Goal: Task Accomplishment & Management: Use online tool/utility

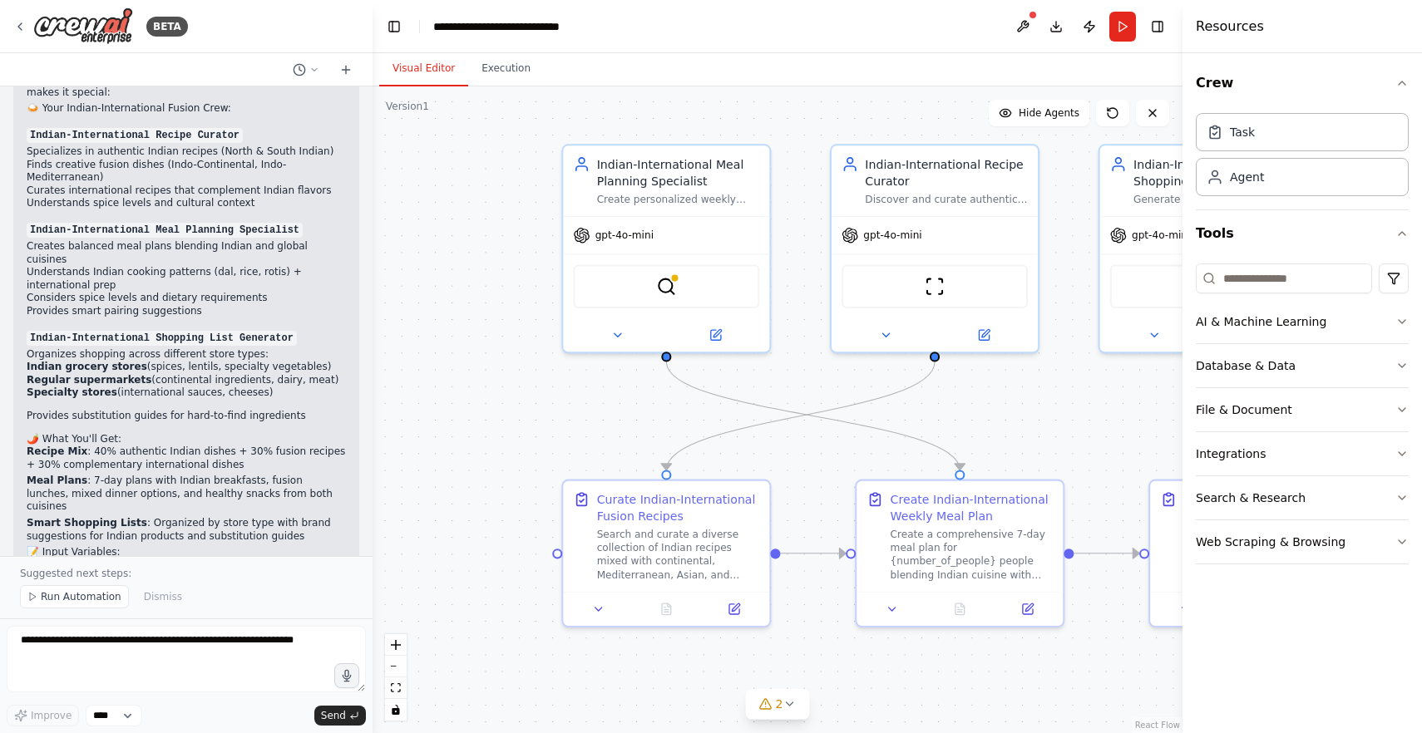
scroll to position [2801, 0]
click at [1022, 24] on button at bounding box center [1022, 27] width 27 height 30
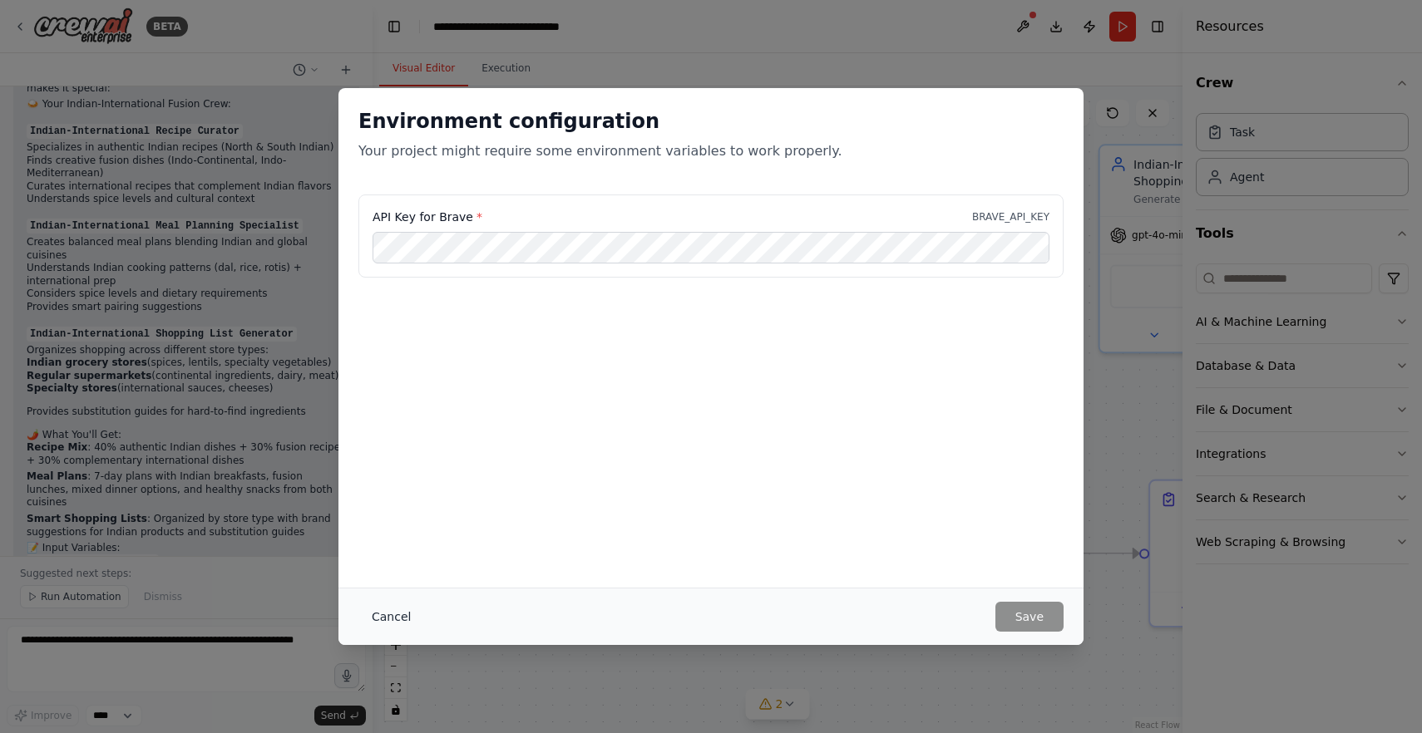
click at [401, 615] on button "Cancel" at bounding box center [391, 617] width 66 height 30
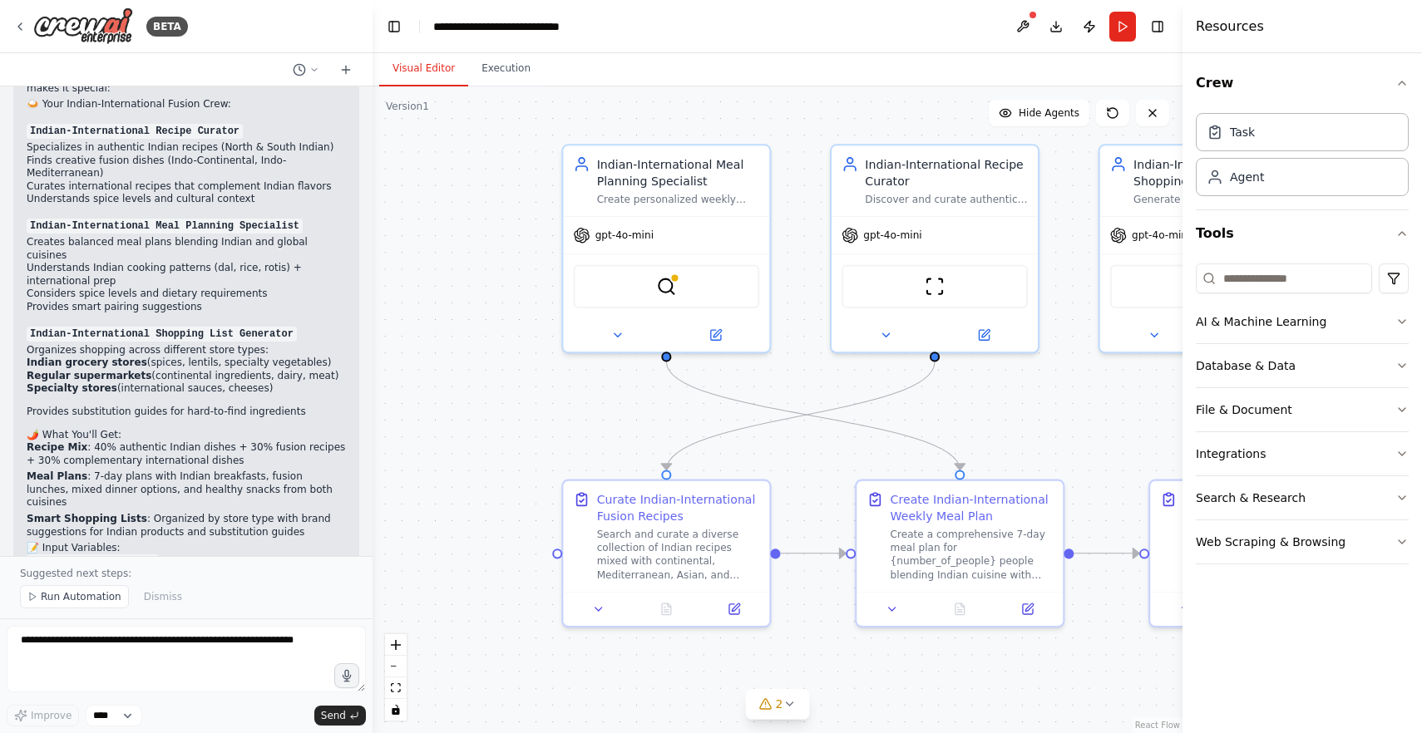
scroll to position [2875, 0]
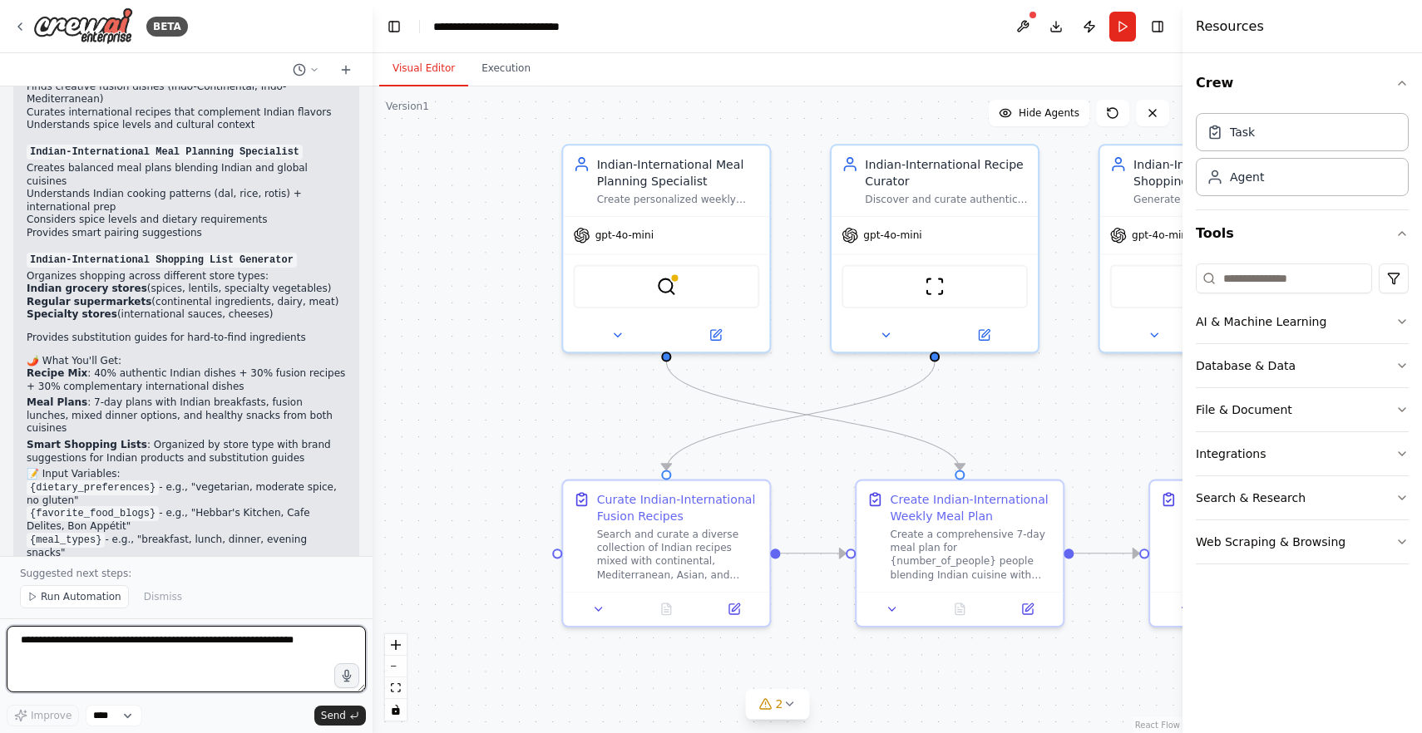
click at [124, 639] on textarea at bounding box center [186, 659] width 359 height 67
type textarea "**********"
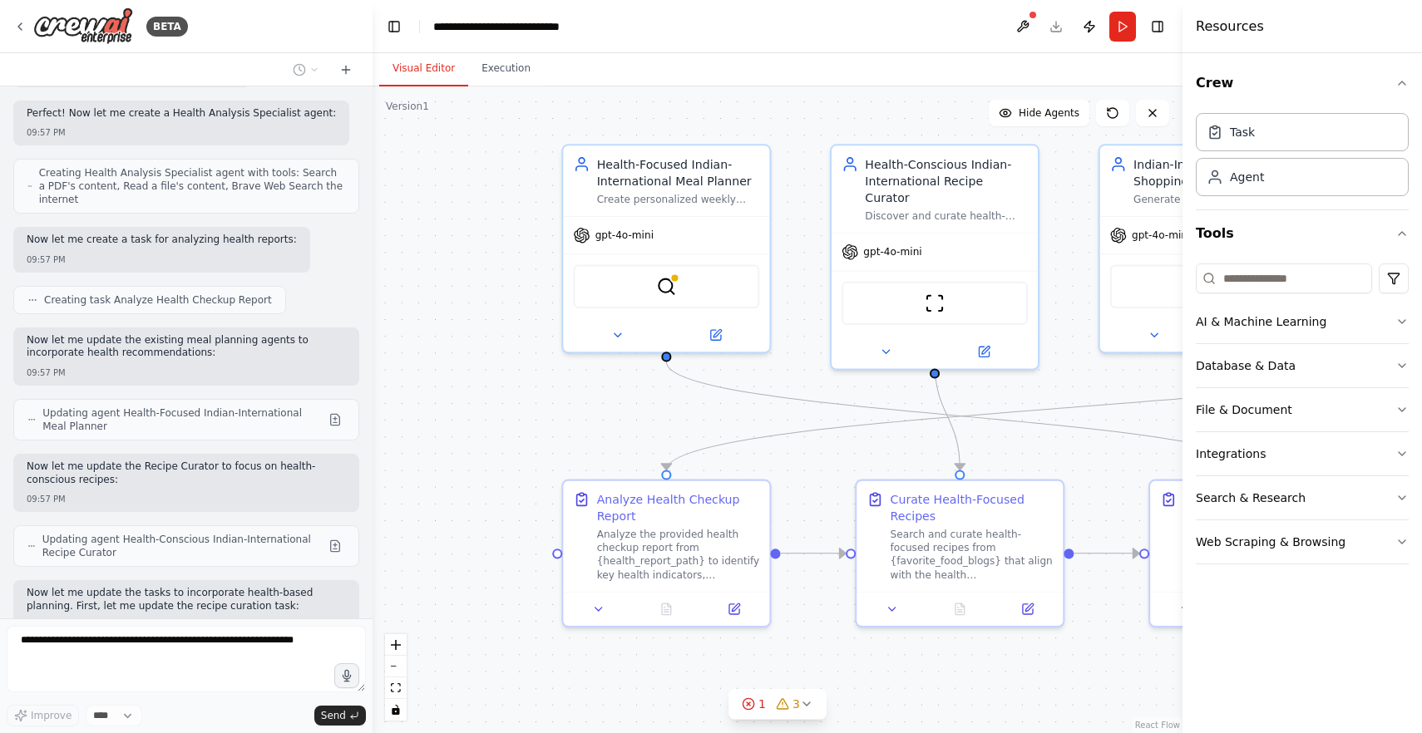
scroll to position [3898, 0]
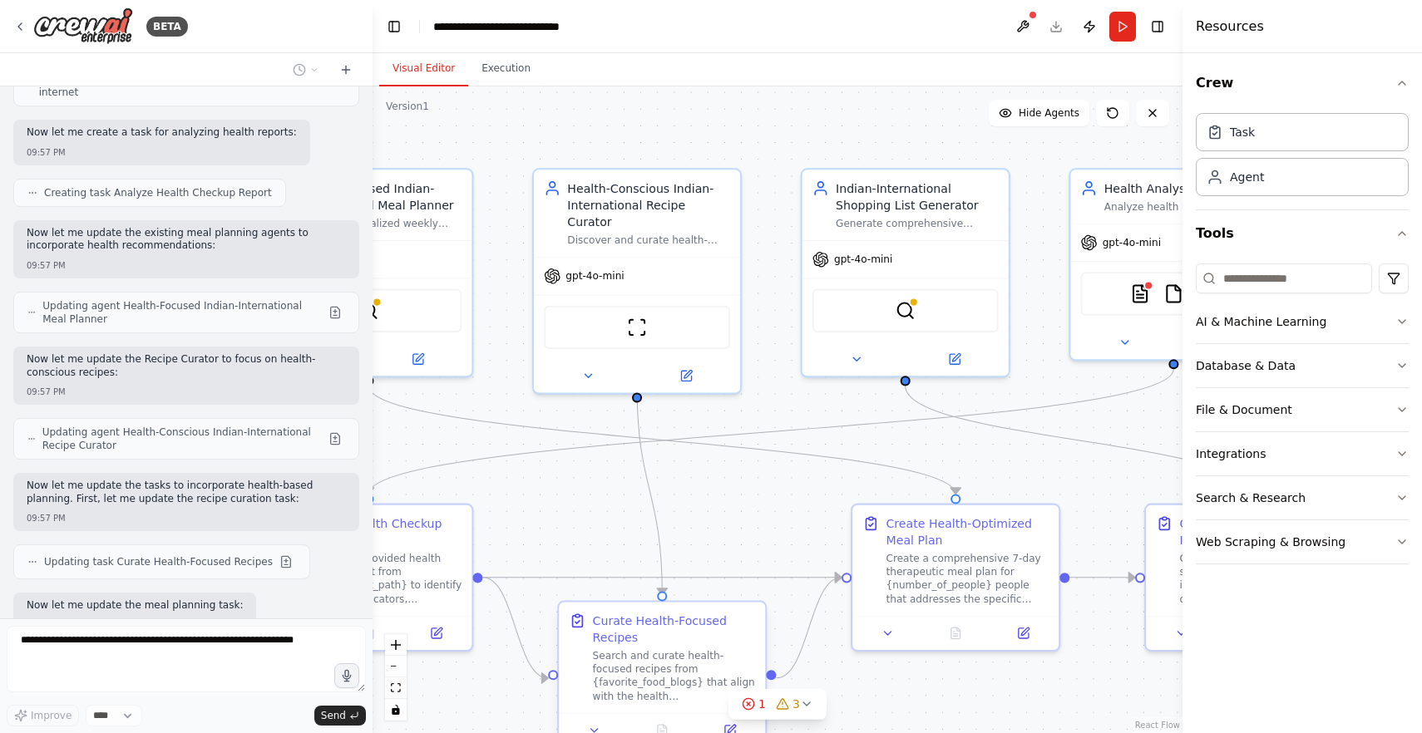
drag, startPoint x: 859, startPoint y: 668, endPoint x: 511, endPoint y: 708, distance: 349.9
click at [512, 708] on div ".deletable-edge-delete-btn { width: 20px; height: 20px; border: 0px solid #ffff…" at bounding box center [777, 409] width 810 height 647
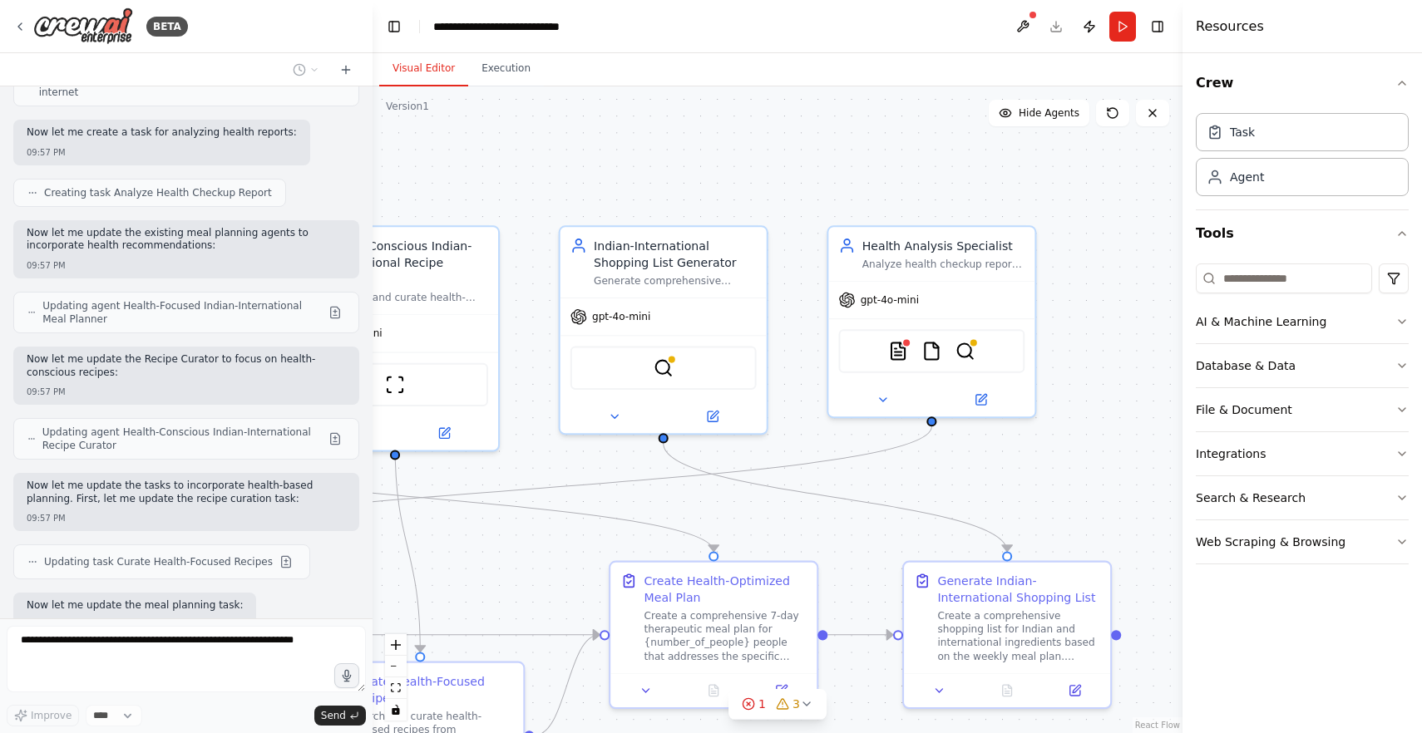
drag, startPoint x: 1036, startPoint y: 500, endPoint x: 843, endPoint y: 540, distance: 197.1
click at [843, 540] on div ".deletable-edge-delete-btn { width: 20px; height: 20px; border: 0px solid #ffff…" at bounding box center [777, 409] width 810 height 647
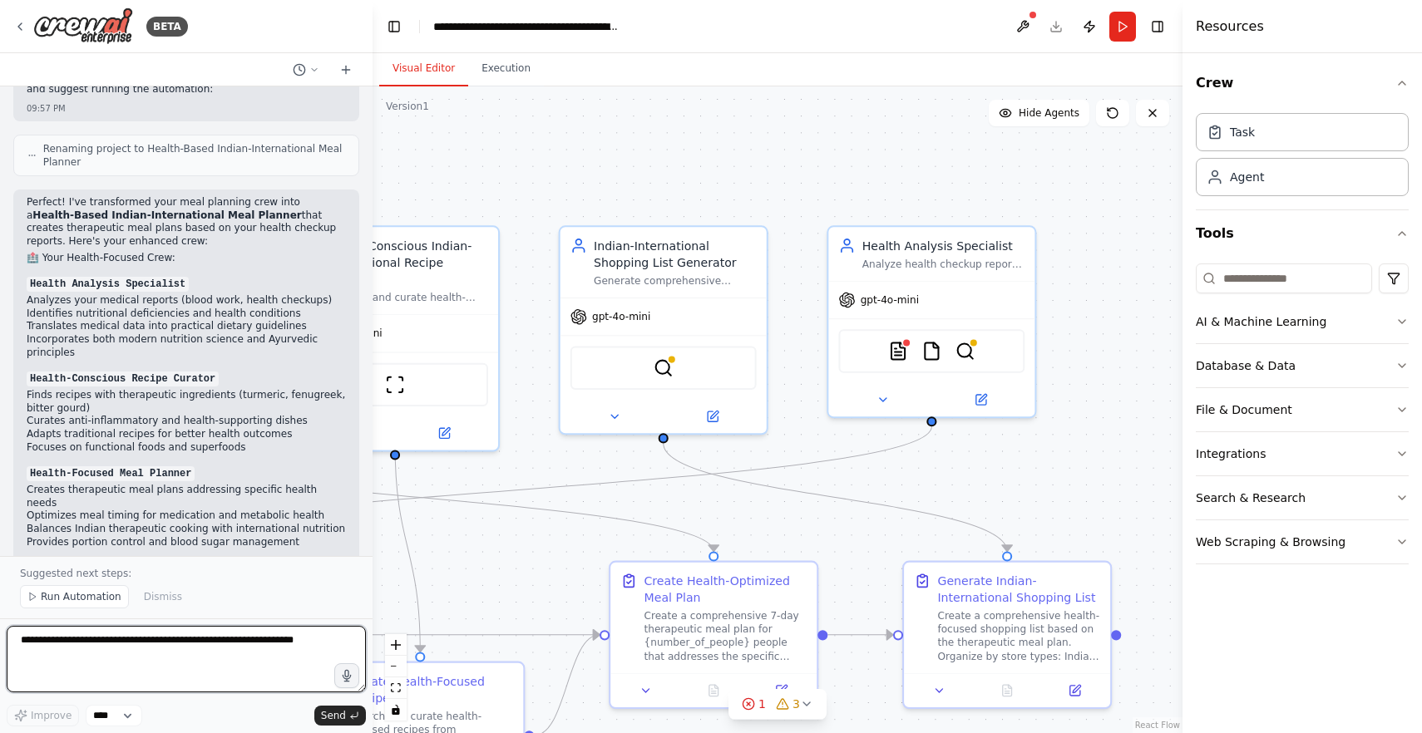
scroll to position [4753, 0]
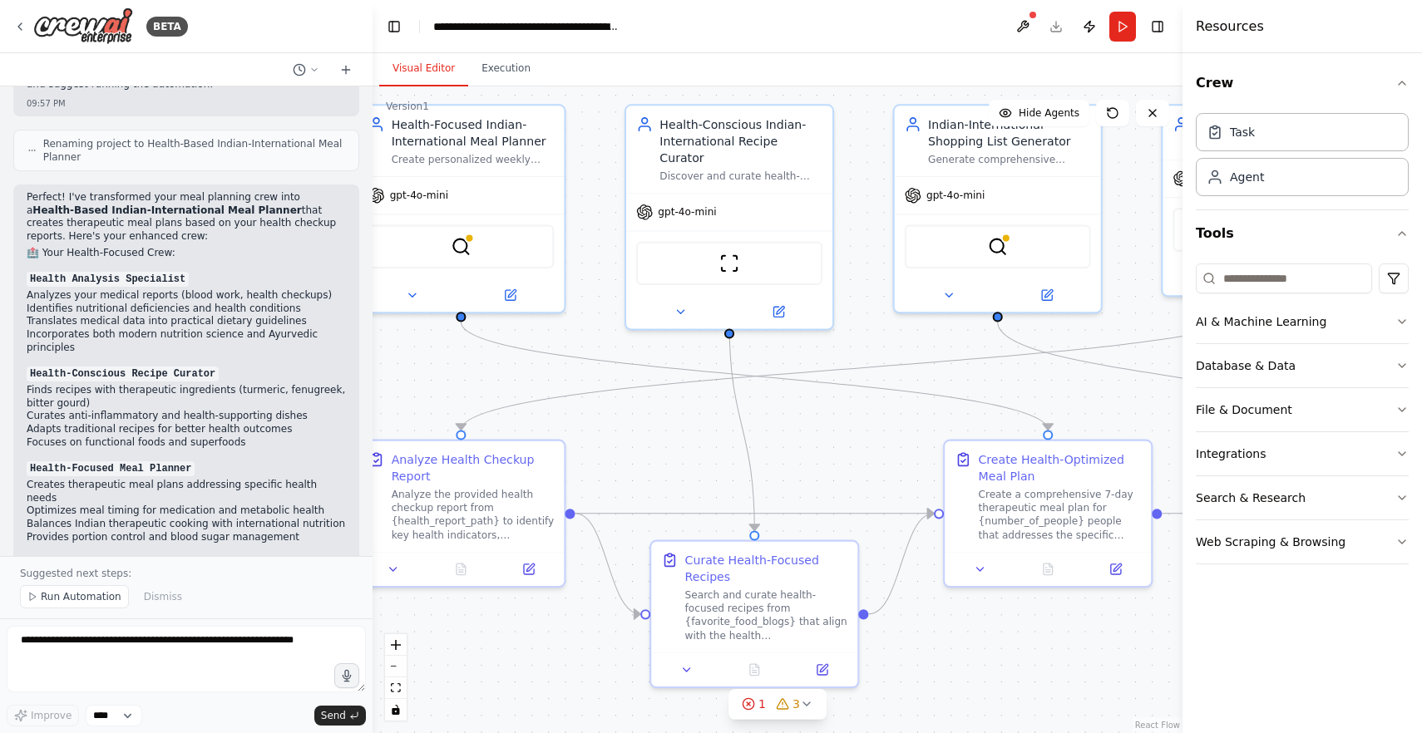
drag, startPoint x: 513, startPoint y: 553, endPoint x: 847, endPoint y: 431, distance: 355.6
click at [847, 431] on div ".deletable-edge-delete-btn { width: 20px; height: 20px; border: 0px solid #ffff…" at bounding box center [777, 409] width 810 height 647
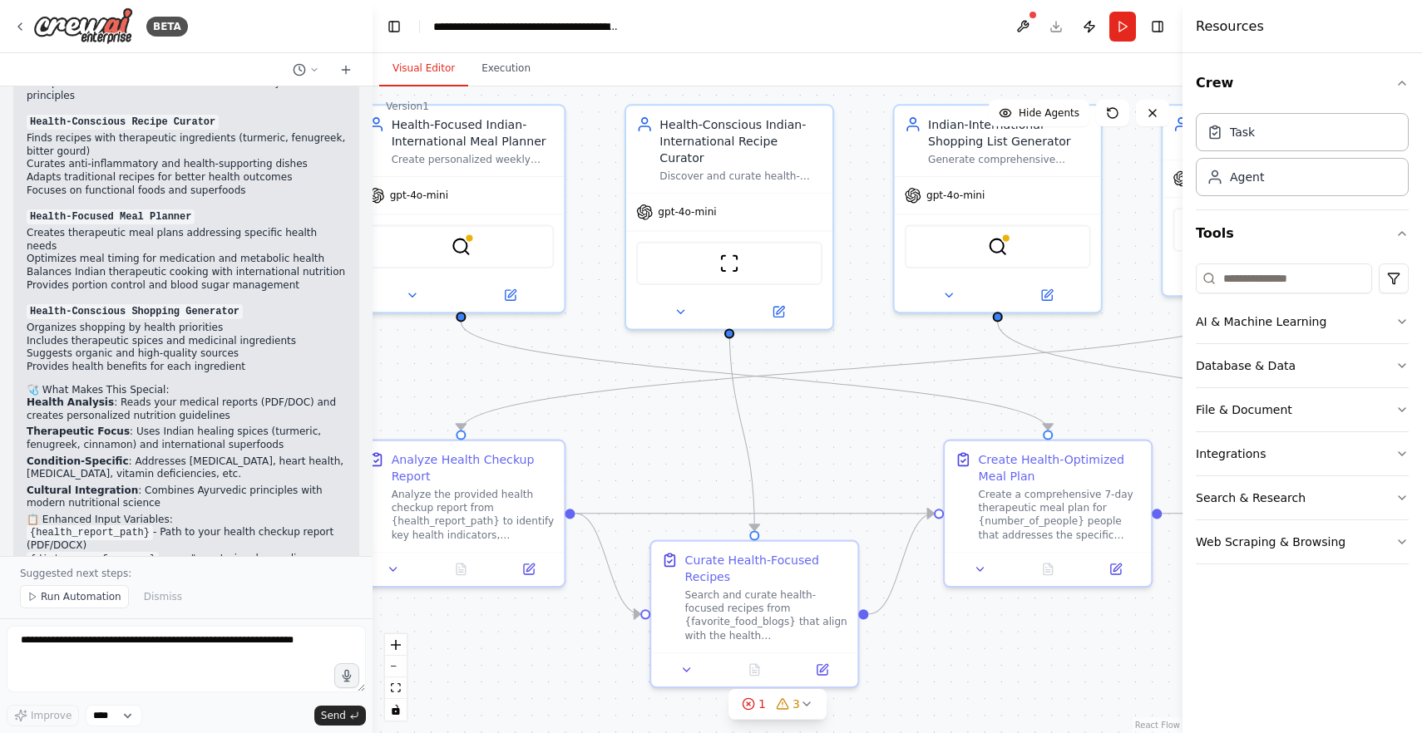
scroll to position [5021, 0]
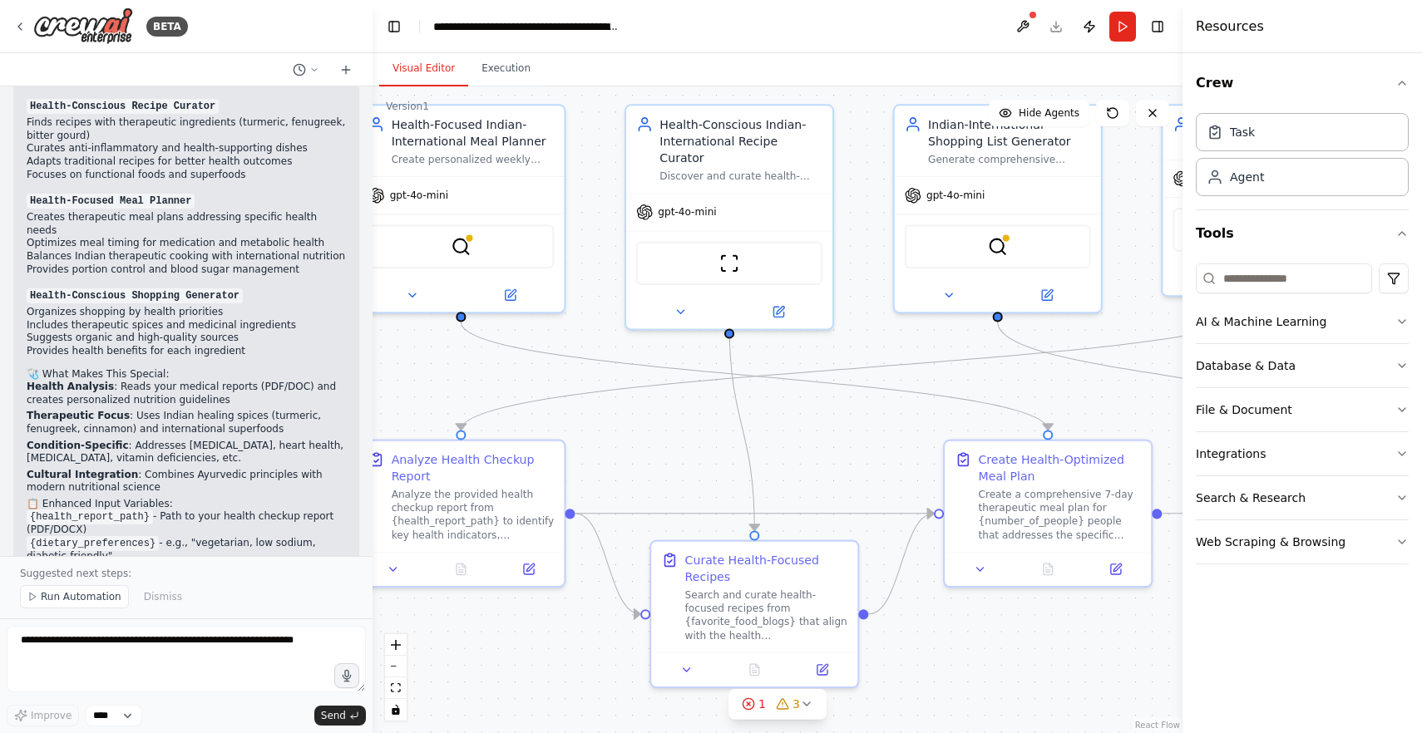
click at [136, 563] on code "{favorite_food_blogs}" at bounding box center [93, 570] width 132 height 15
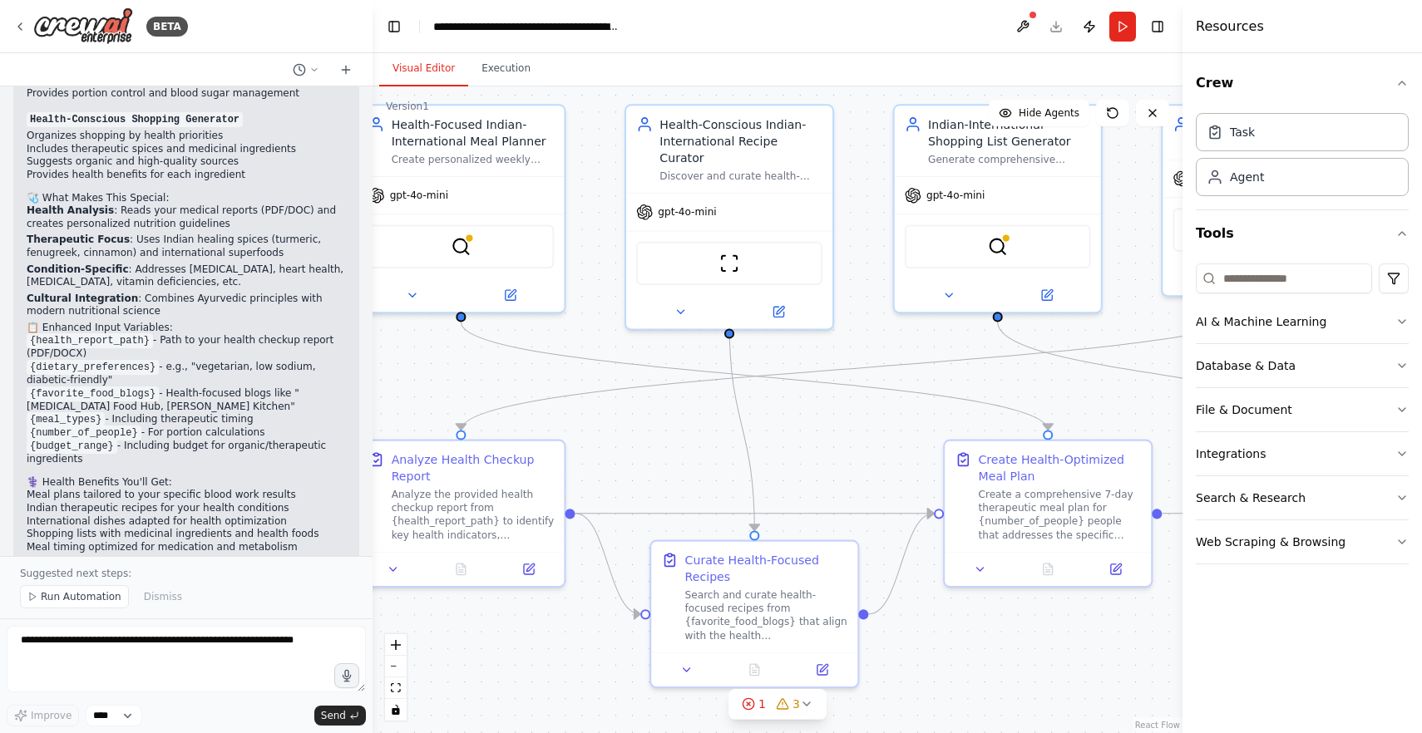
scroll to position [5210, 0]
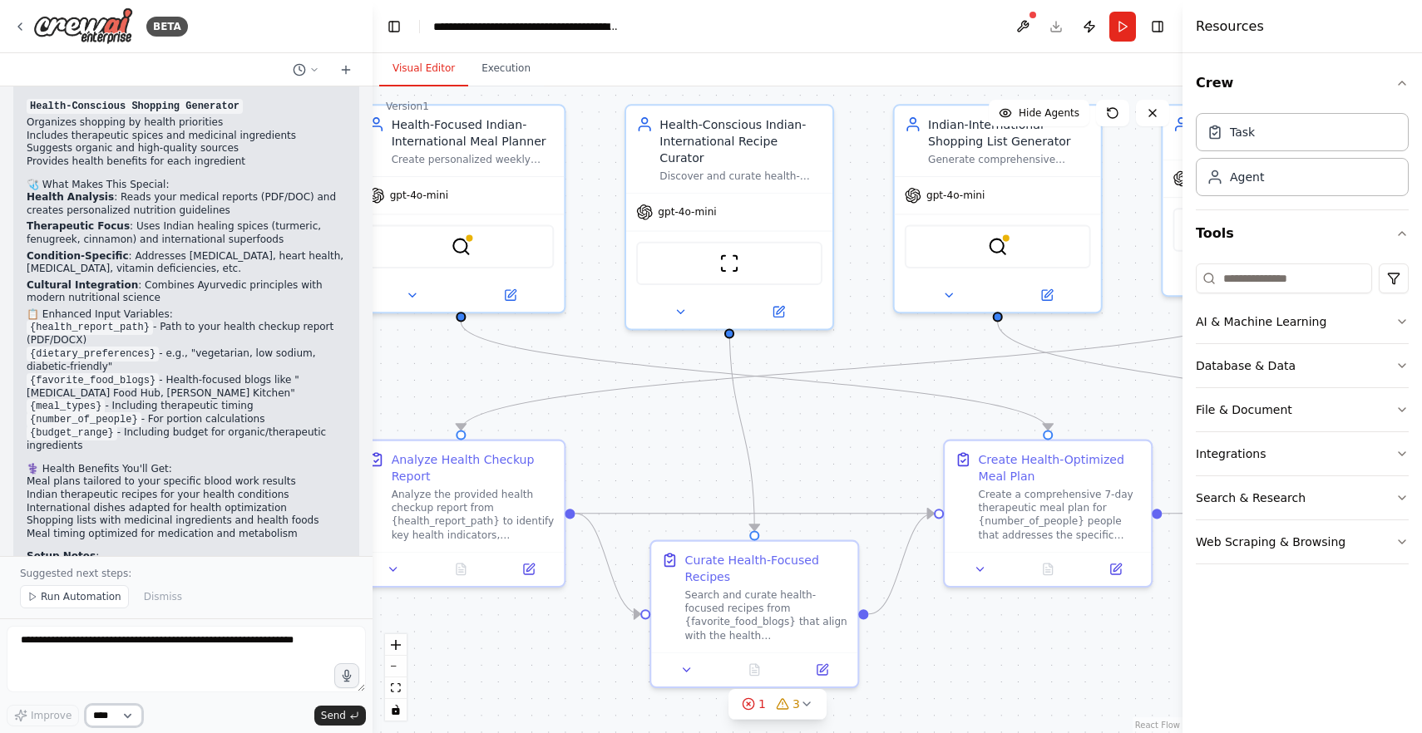
click at [130, 712] on select "****" at bounding box center [114, 716] width 57 height 22
click at [1018, 24] on button at bounding box center [1022, 27] width 27 height 30
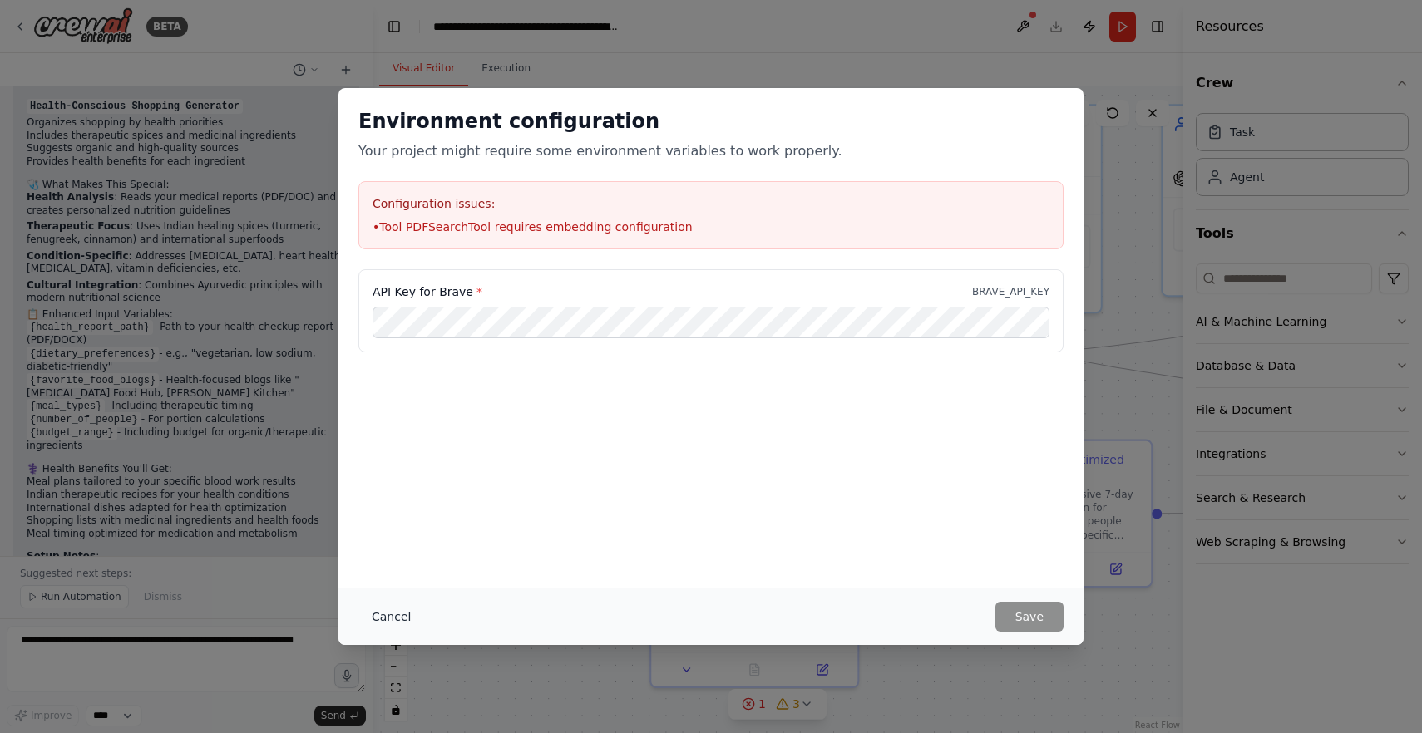
click at [382, 624] on button "Cancel" at bounding box center [391, 617] width 66 height 30
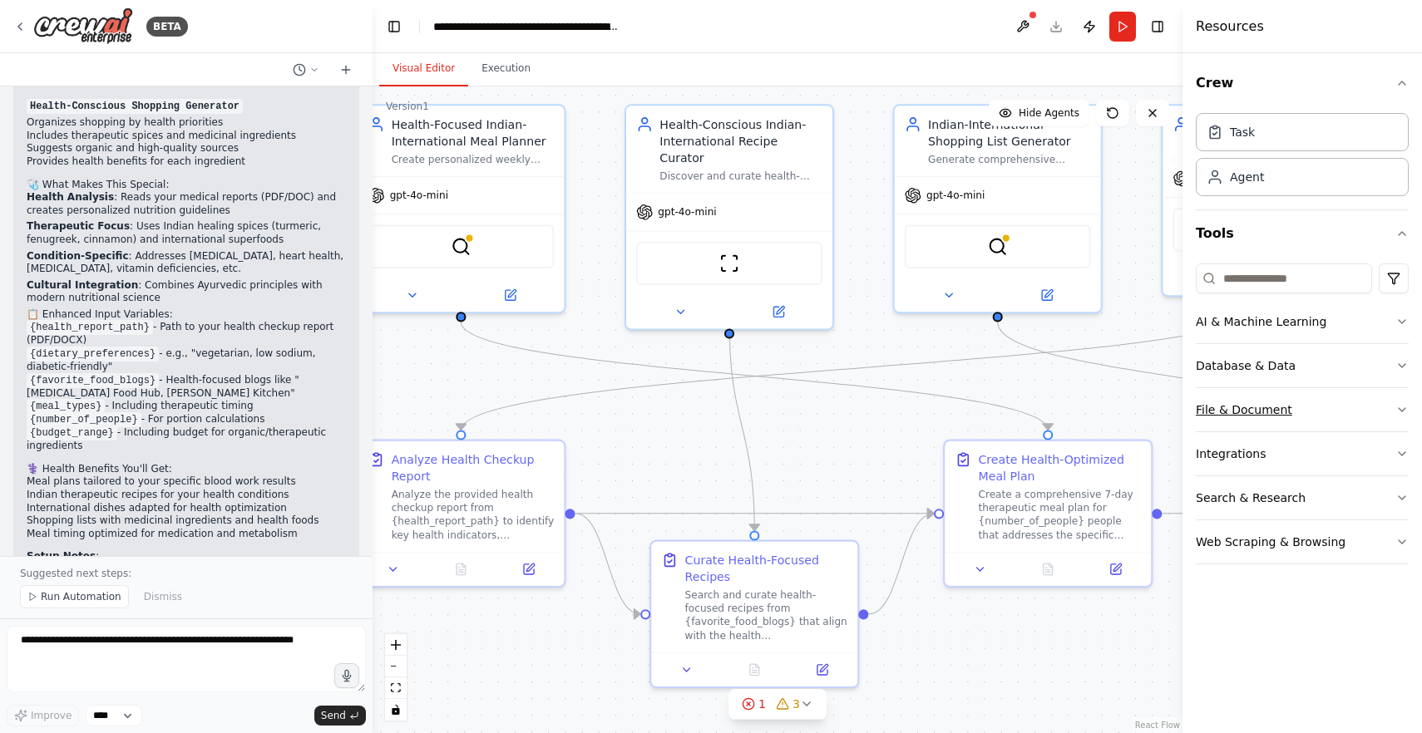
click at [1363, 404] on button "File & Document" at bounding box center [1302, 409] width 213 height 43
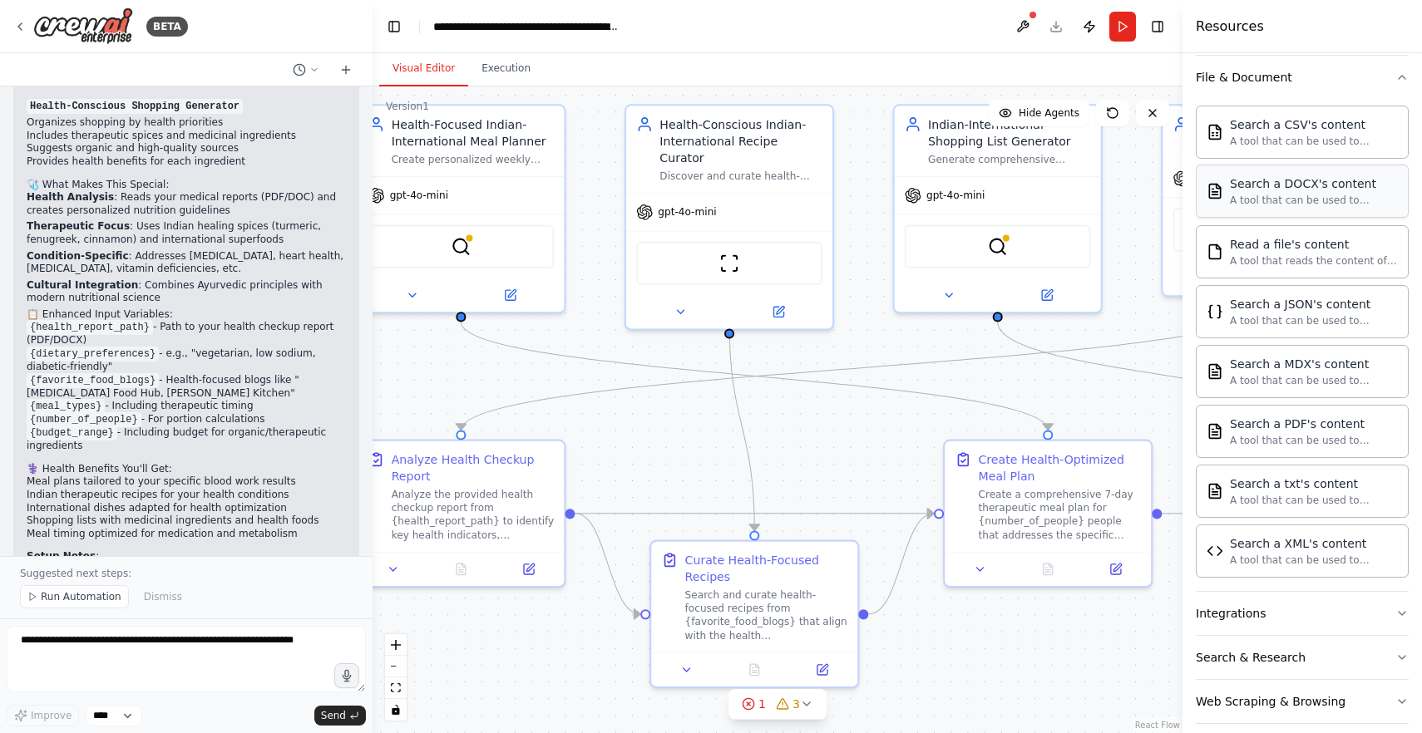
scroll to position [350, 0]
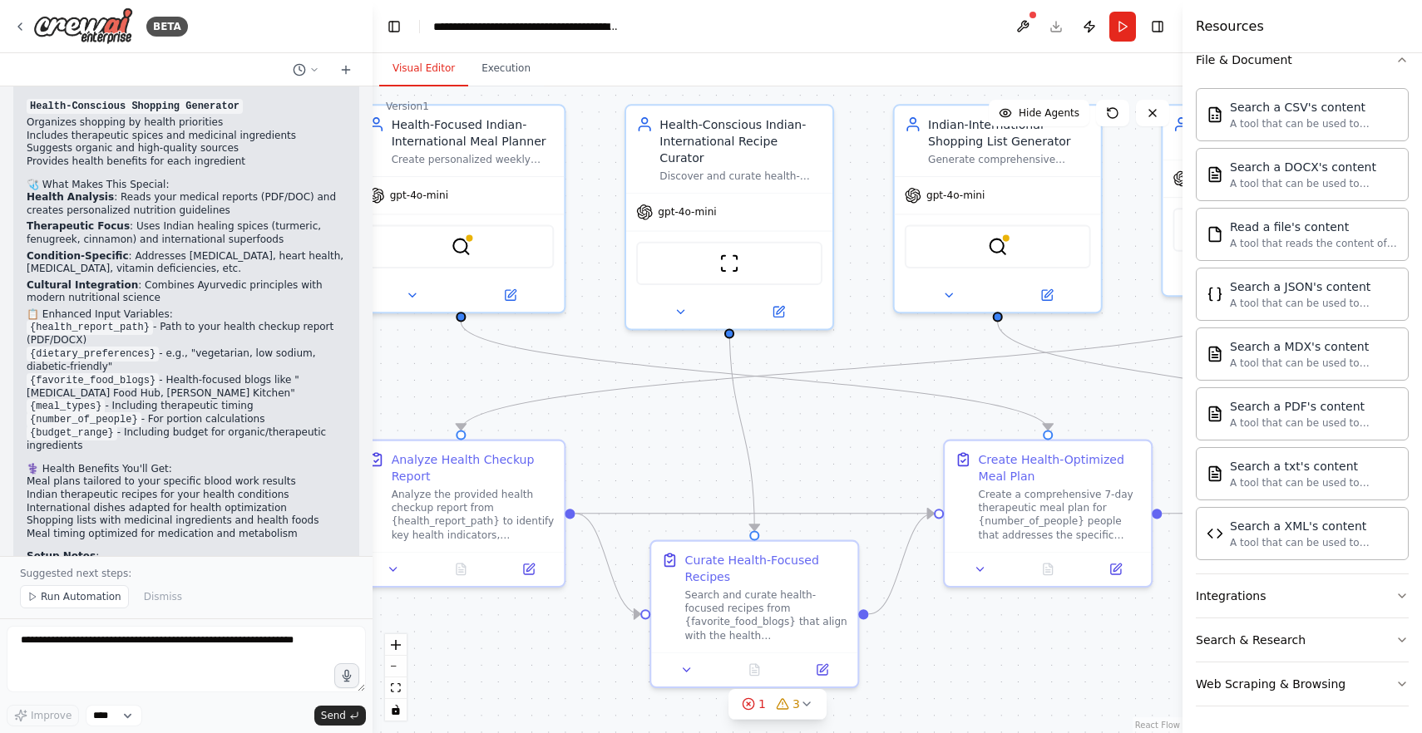
click at [1131, 637] on div ".deletable-edge-delete-btn { width: 20px; height: 20px; border: 0px solid #ffff…" at bounding box center [777, 409] width 810 height 647
click at [1137, 424] on div ".deletable-edge-delete-btn { width: 20px; height: 20px; border: 0px solid #ffff…" at bounding box center [777, 409] width 810 height 647
drag, startPoint x: 1050, startPoint y: 645, endPoint x: 822, endPoint y: 669, distance: 229.1
click at [823, 669] on div ".deletable-edge-delete-btn { width: 20px; height: 20px; border: 0px solid #ffff…" at bounding box center [777, 409] width 810 height 647
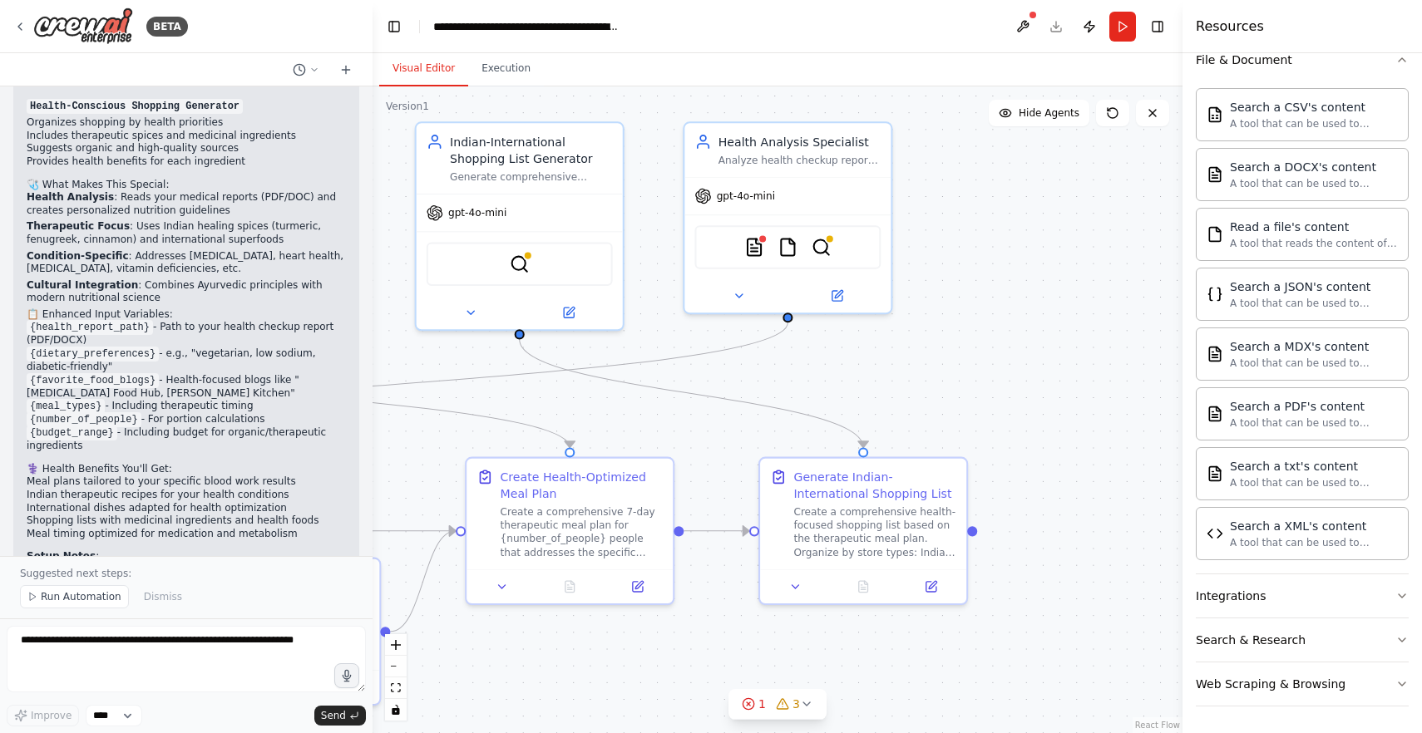
drag, startPoint x: 1007, startPoint y: 659, endPoint x: 769, endPoint y: 644, distance: 238.3
click at [768, 644] on div ".deletable-edge-delete-btn { width: 20px; height: 20px; border: 0px solid #ffff…" at bounding box center [777, 409] width 810 height 647
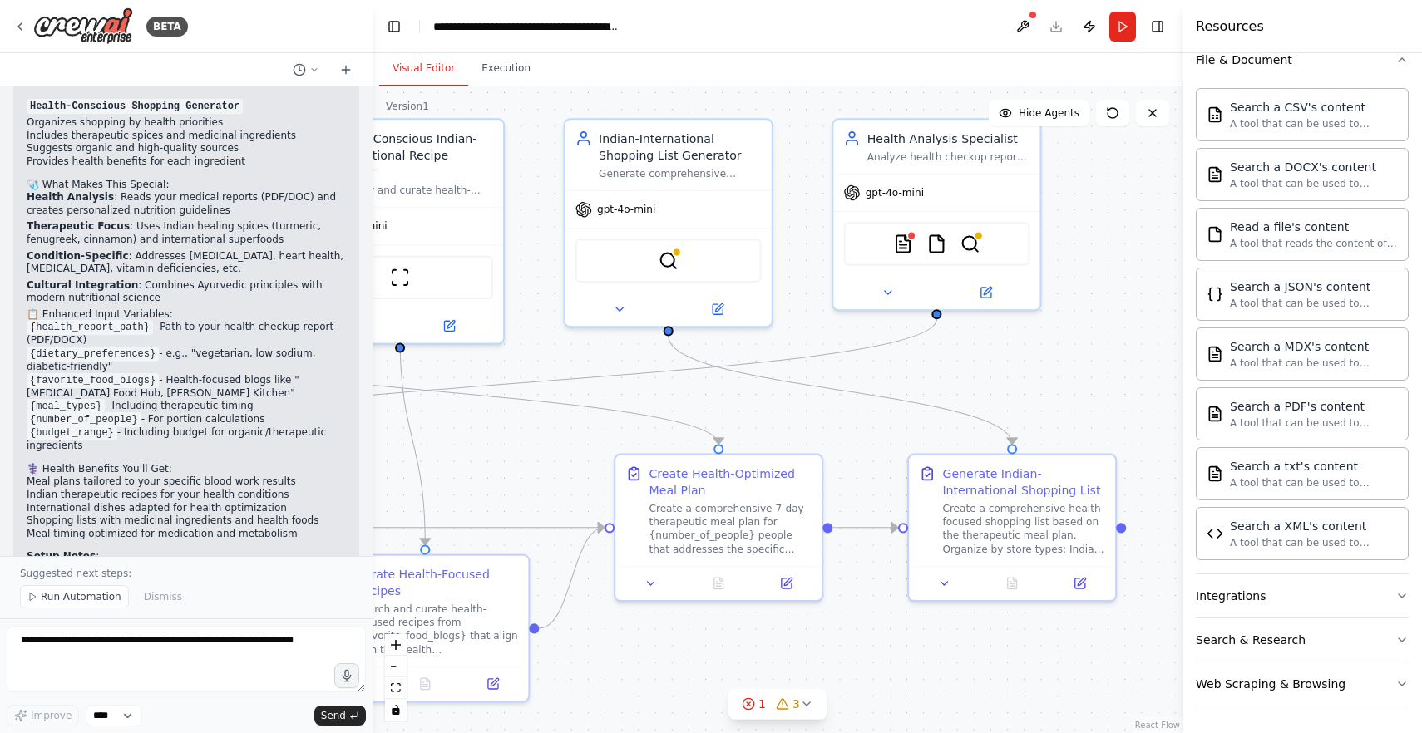
drag, startPoint x: 707, startPoint y: 427, endPoint x: 984, endPoint y: 458, distance: 278.6
click at [984, 458] on div ".deletable-edge-delete-btn { width: 20px; height: 20px; border: 0px solid #ffff…" at bounding box center [777, 409] width 810 height 647
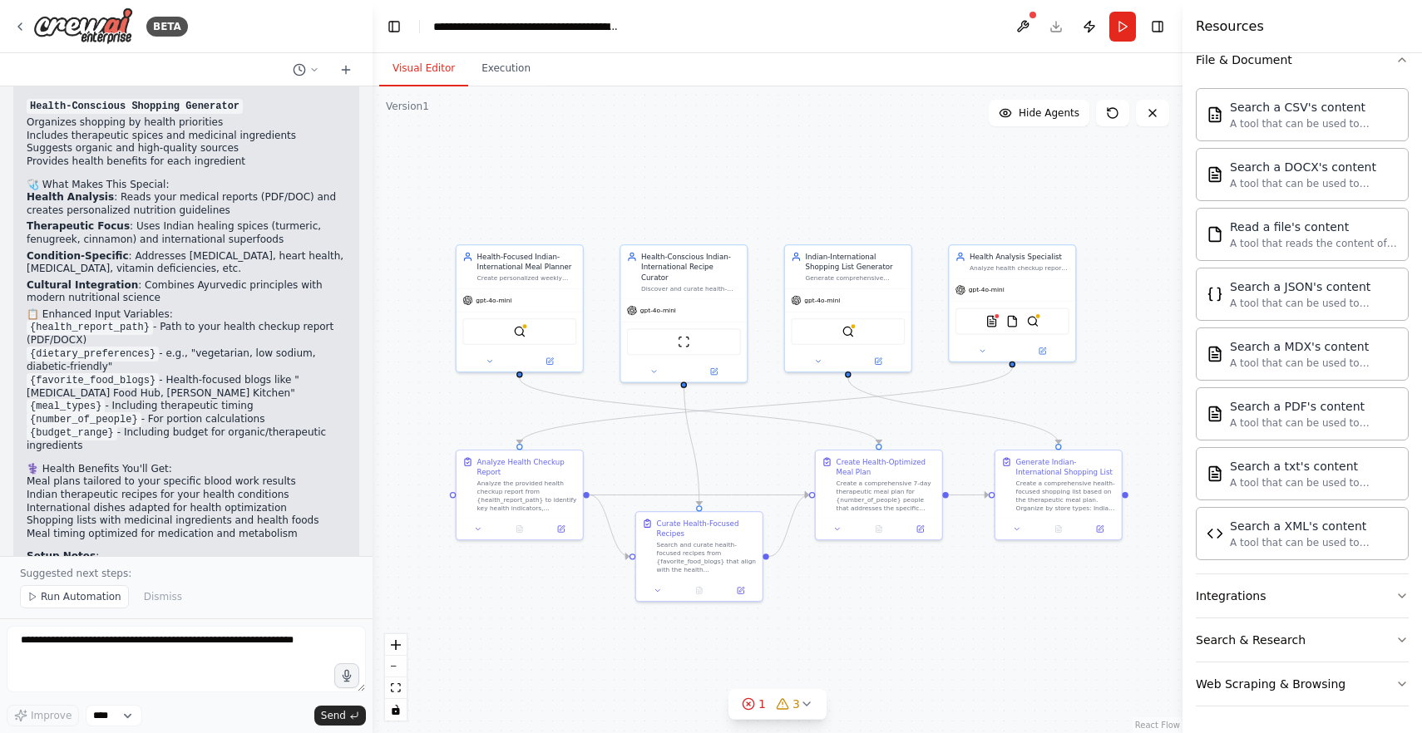
drag, startPoint x: 662, startPoint y: 462, endPoint x: 734, endPoint y: 441, distance: 75.3
click at [734, 441] on div ".deletable-edge-delete-btn { width: 20px; height: 20px; border: 0px solid #ffff…" at bounding box center [777, 409] width 810 height 647
click at [811, 703] on icon at bounding box center [806, 704] width 13 height 13
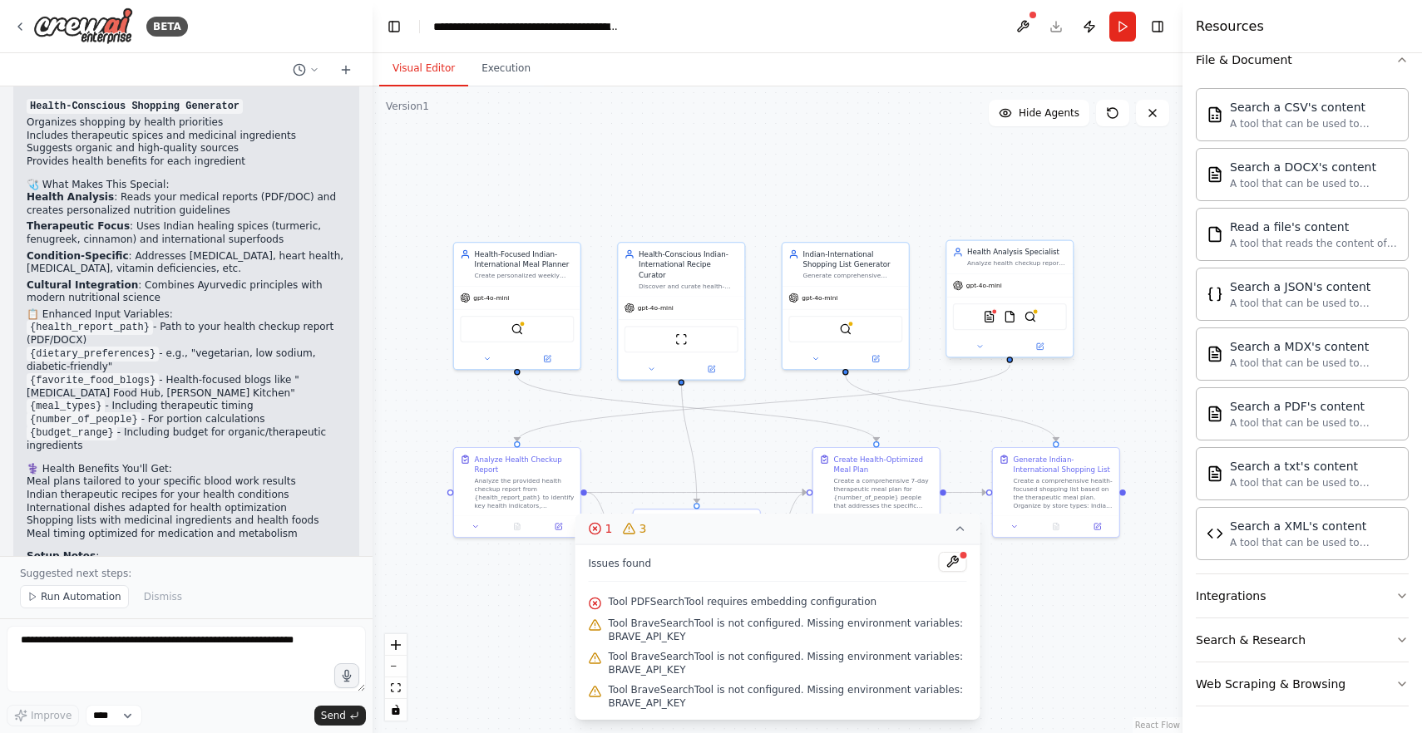
click at [1029, 330] on div "PDFSearchTool FileReadTool BraveSearchTool" at bounding box center [1009, 317] width 126 height 40
click at [1029, 318] on img at bounding box center [1030, 317] width 12 height 12
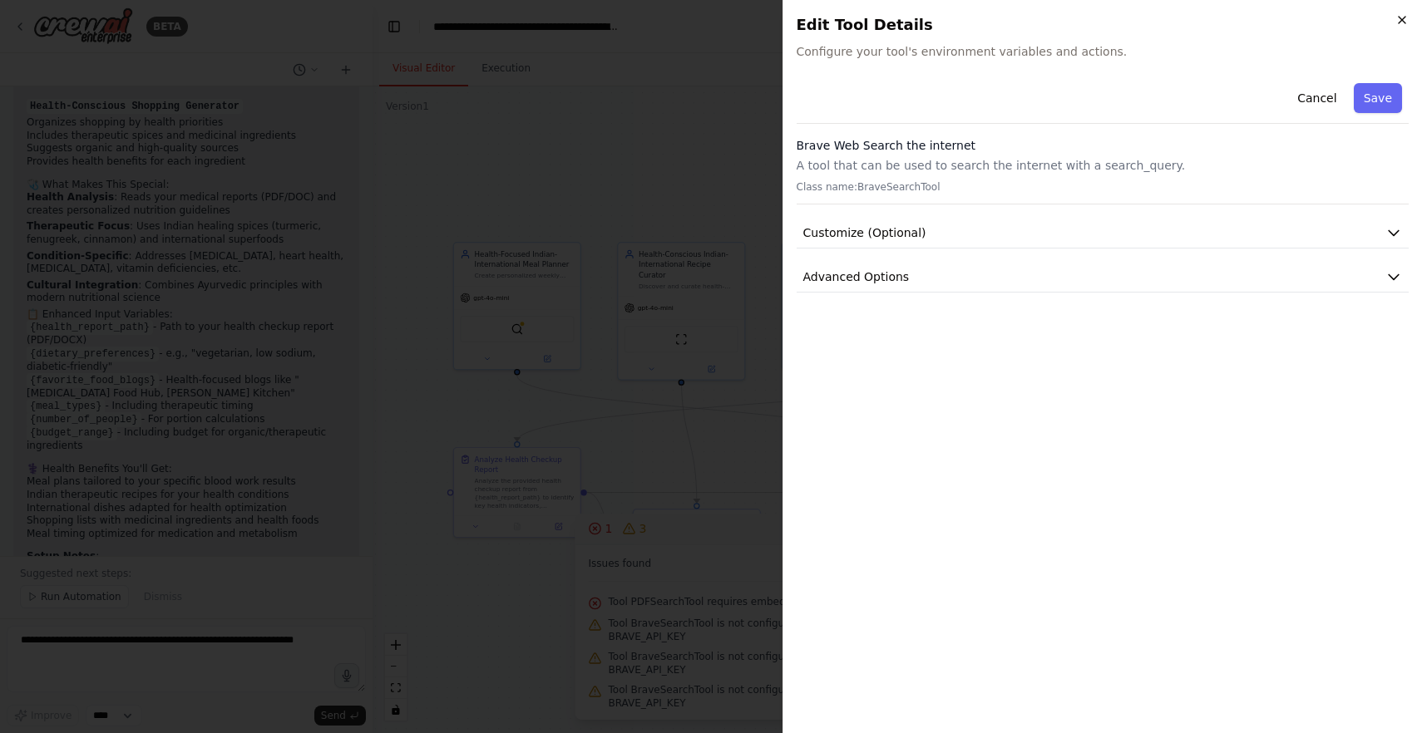
click at [1403, 22] on icon "button" at bounding box center [1401, 19] width 13 height 13
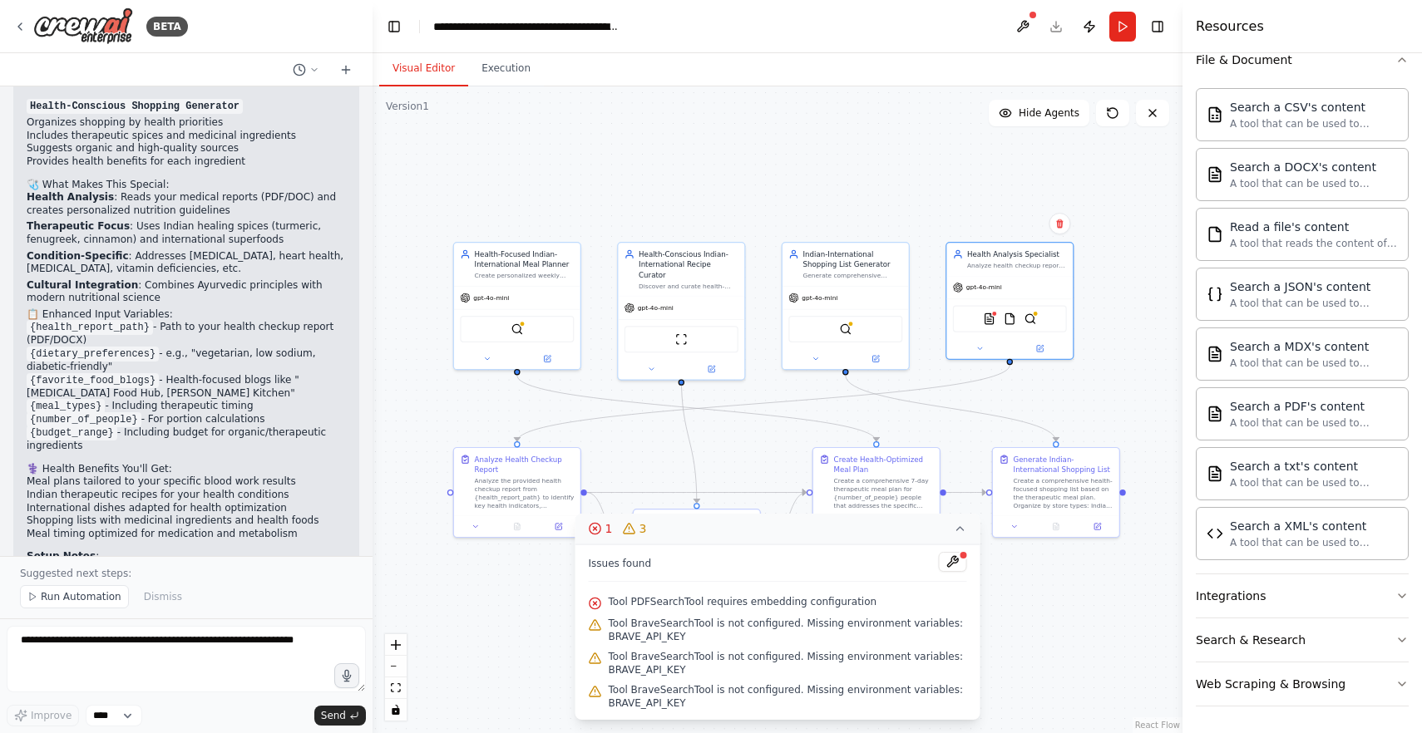
click at [653, 464] on div ".deletable-edge-delete-btn { width: 20px; height: 20px; border: 0px solid #ffff…" at bounding box center [777, 409] width 810 height 647
click at [390, 25] on button "Toggle Left Sidebar" at bounding box center [393, 26] width 23 height 23
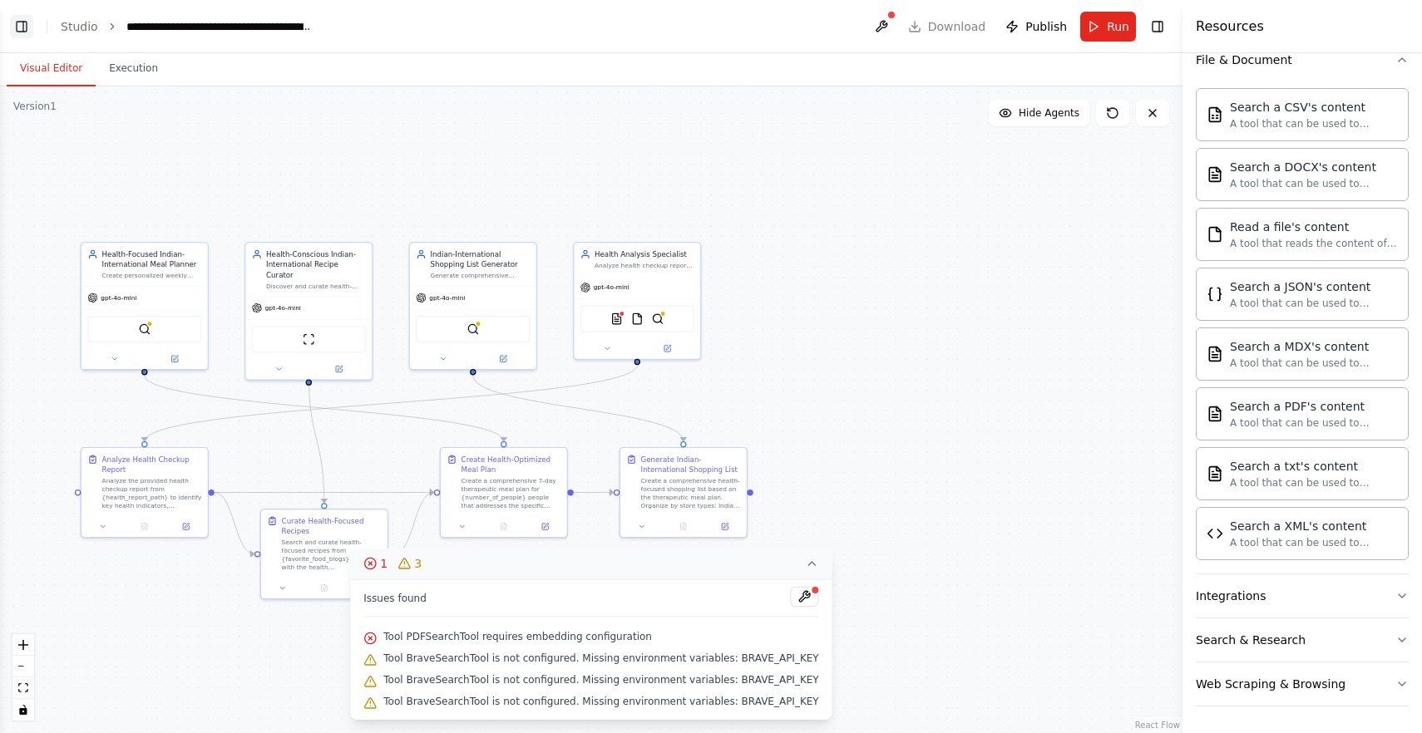
click at [19, 21] on button "Toggle Left Sidebar" at bounding box center [21, 26] width 23 height 23
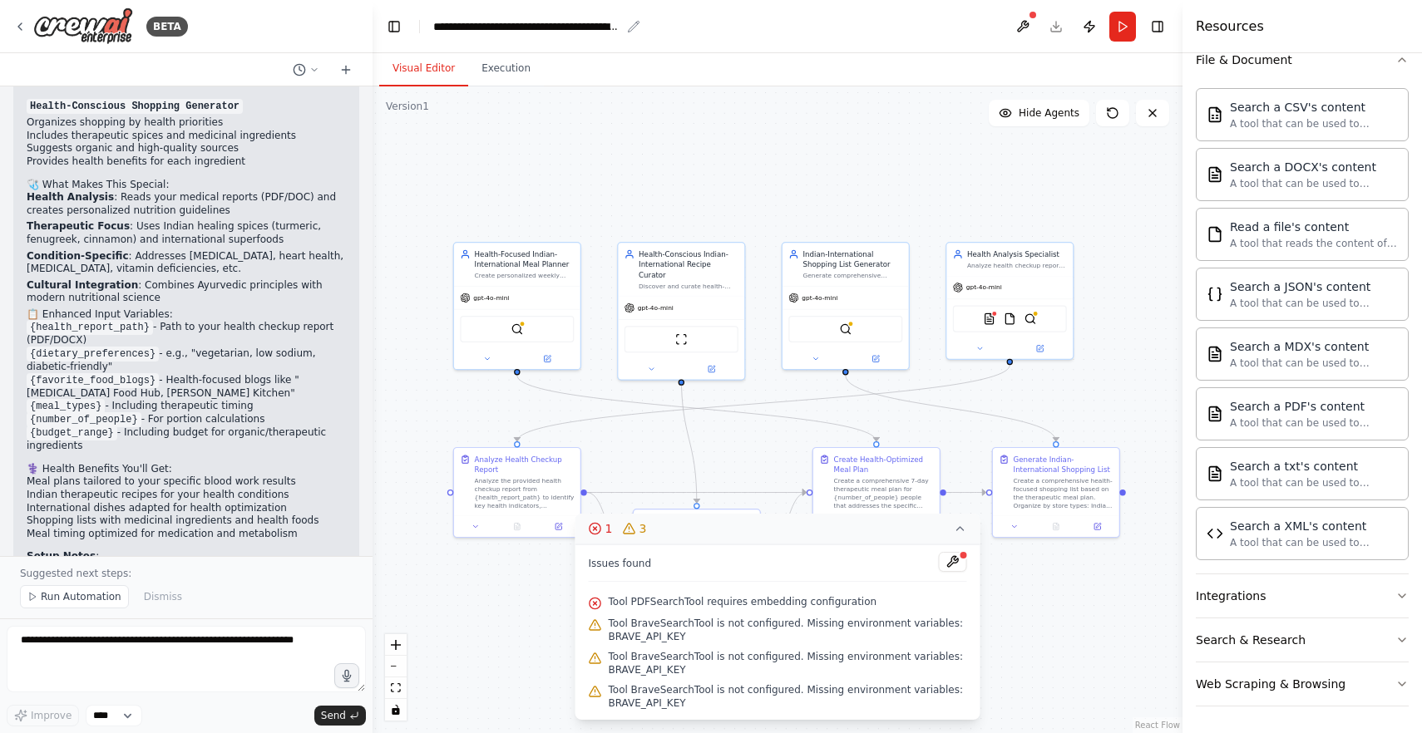
click at [457, 32] on div "**********" at bounding box center [526, 26] width 187 height 17
click at [610, 23] on div "**********" at bounding box center [563, 26] width 260 height 17
click at [397, 21] on button "Toggle Left Sidebar" at bounding box center [393, 26] width 23 height 23
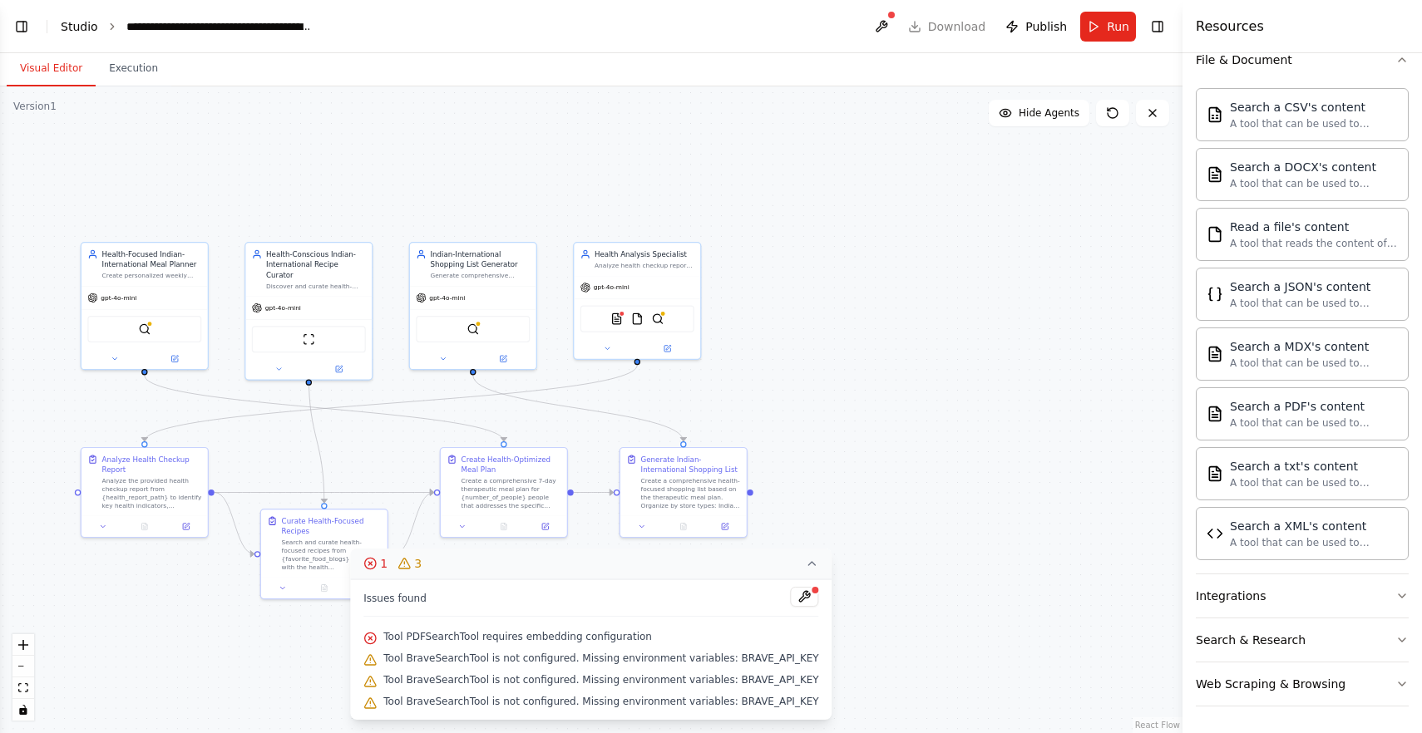
click at [81, 25] on link "Studio" at bounding box center [79, 26] width 37 height 13
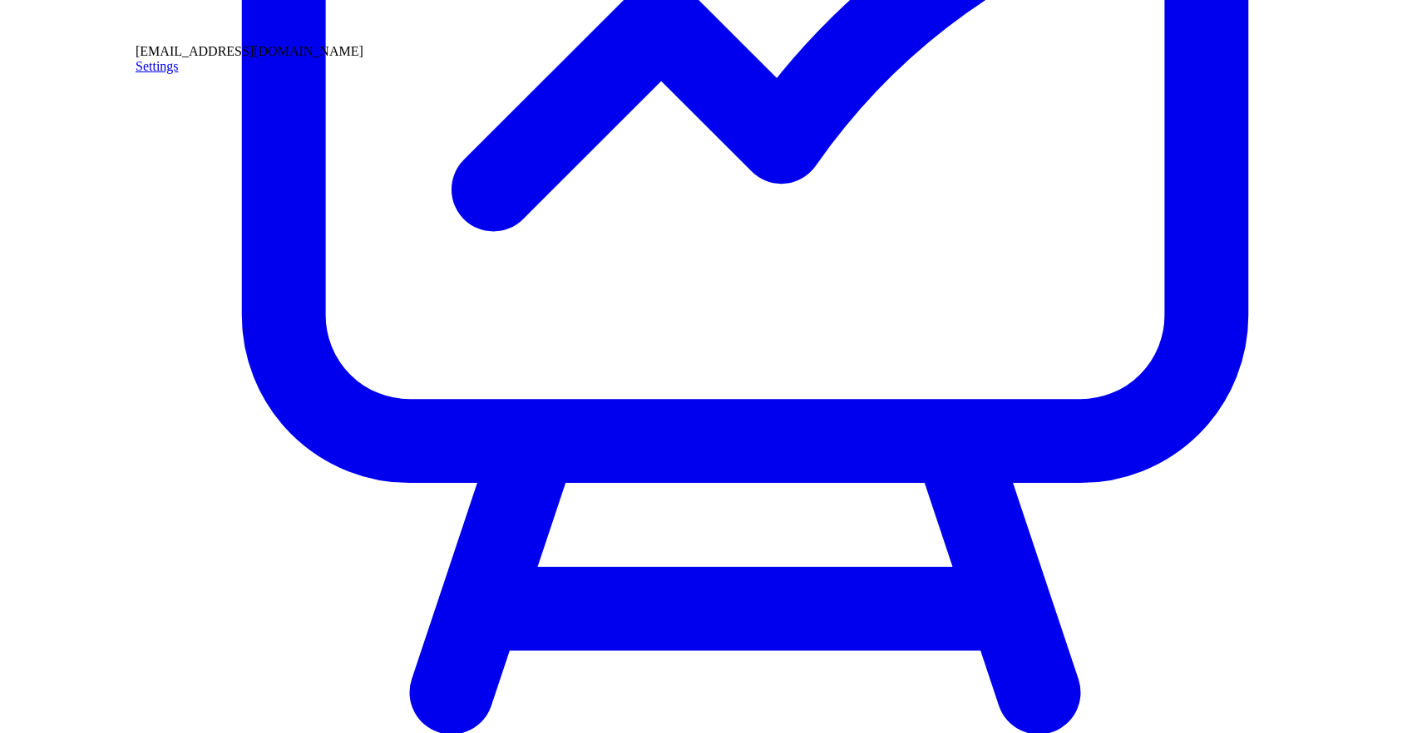
scroll to position [543, 0]
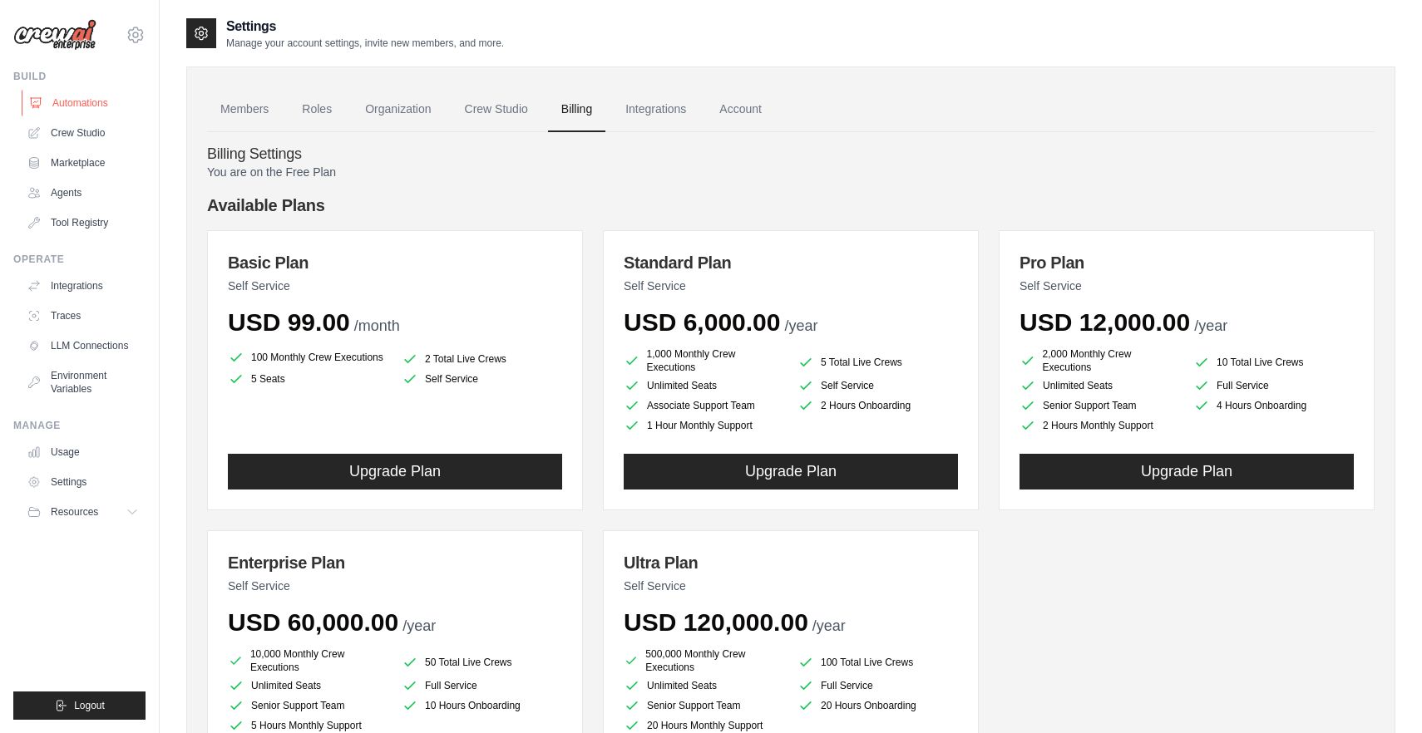
click at [59, 102] on link "Automations" at bounding box center [85, 103] width 126 height 27
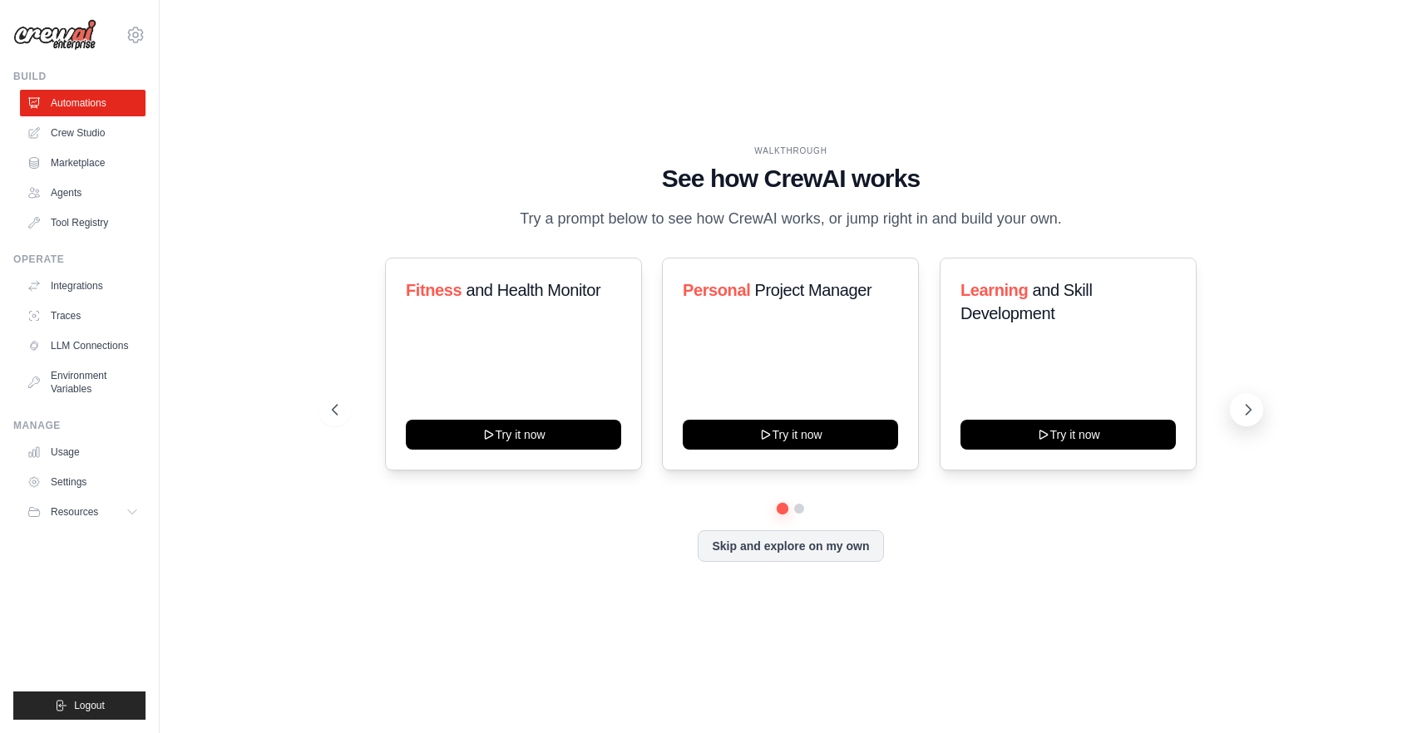
click at [1245, 406] on icon at bounding box center [1248, 410] width 17 height 17
click at [777, 544] on button "Skip and explore on my own" at bounding box center [790, 545] width 185 height 32
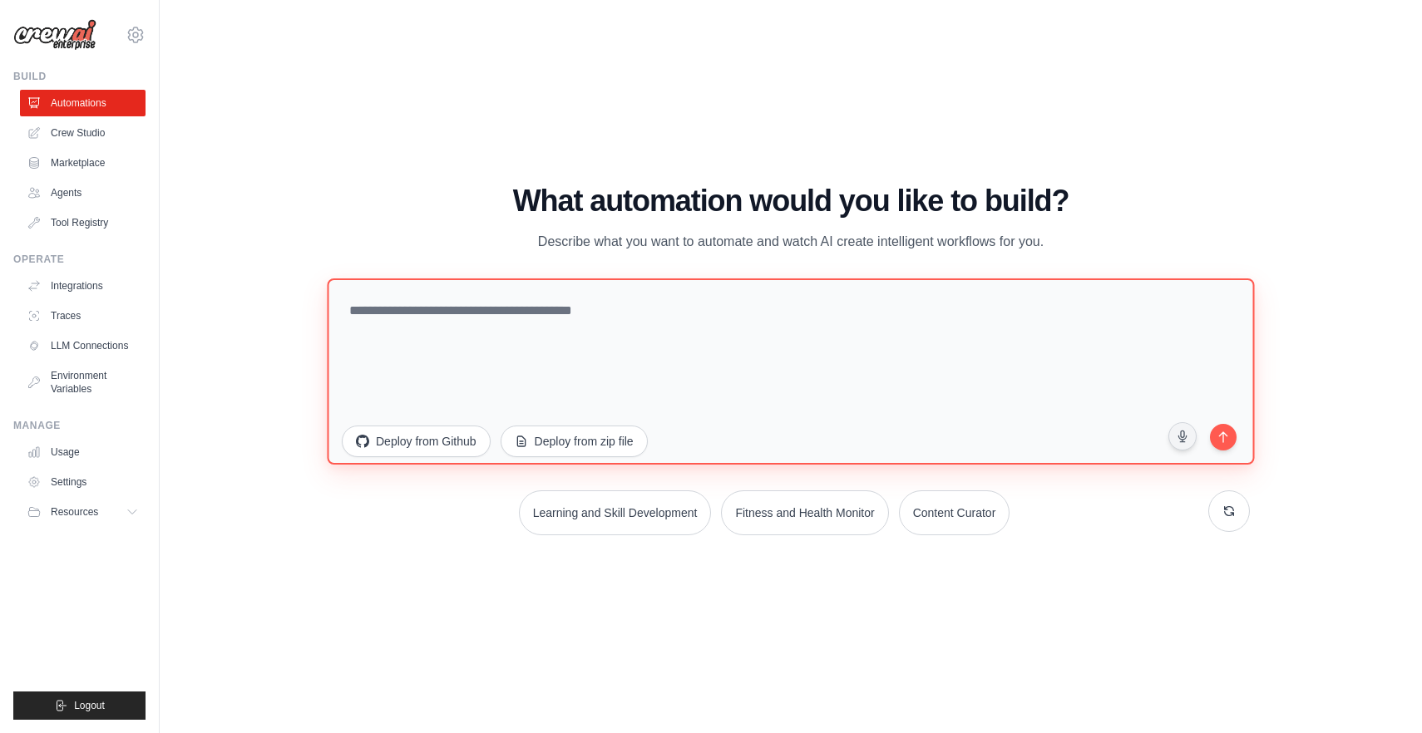
click at [406, 322] on textarea at bounding box center [790, 372] width 927 height 186
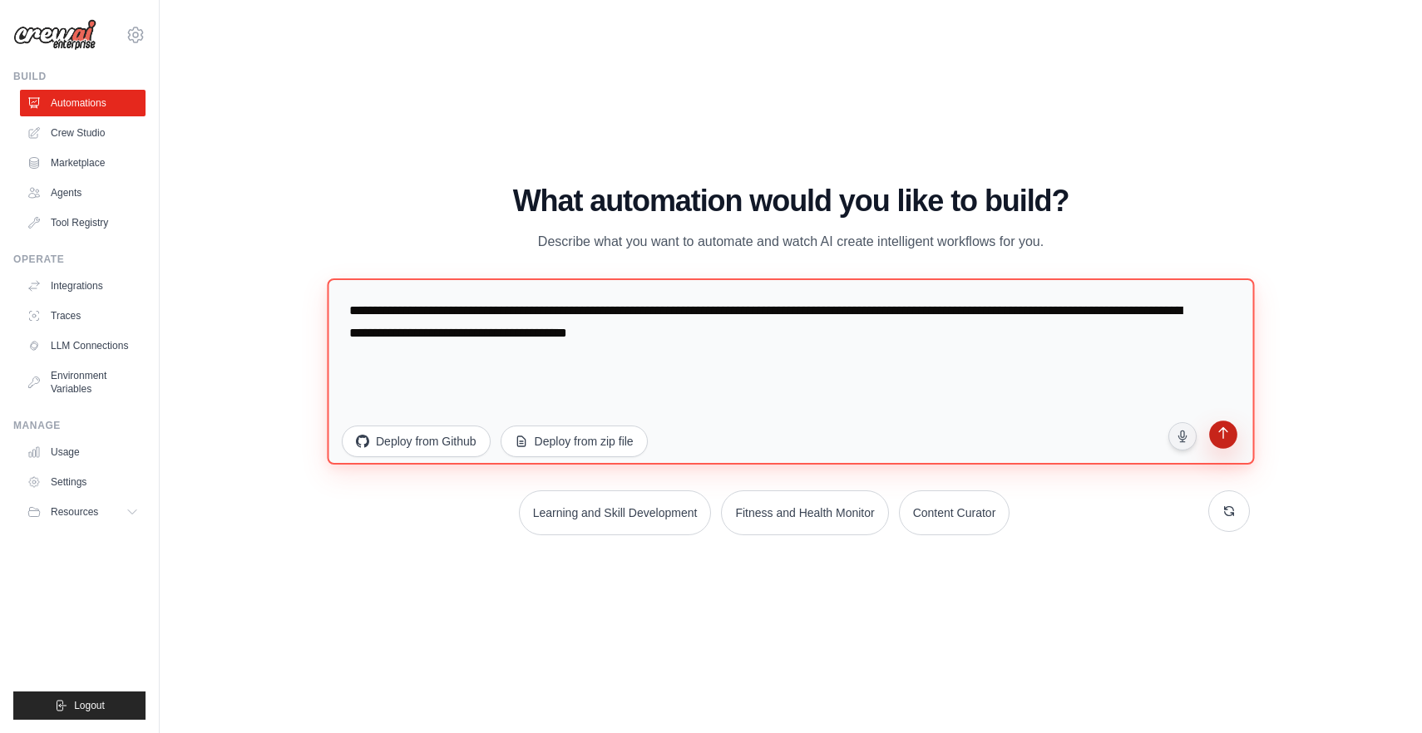
type textarea "**********"
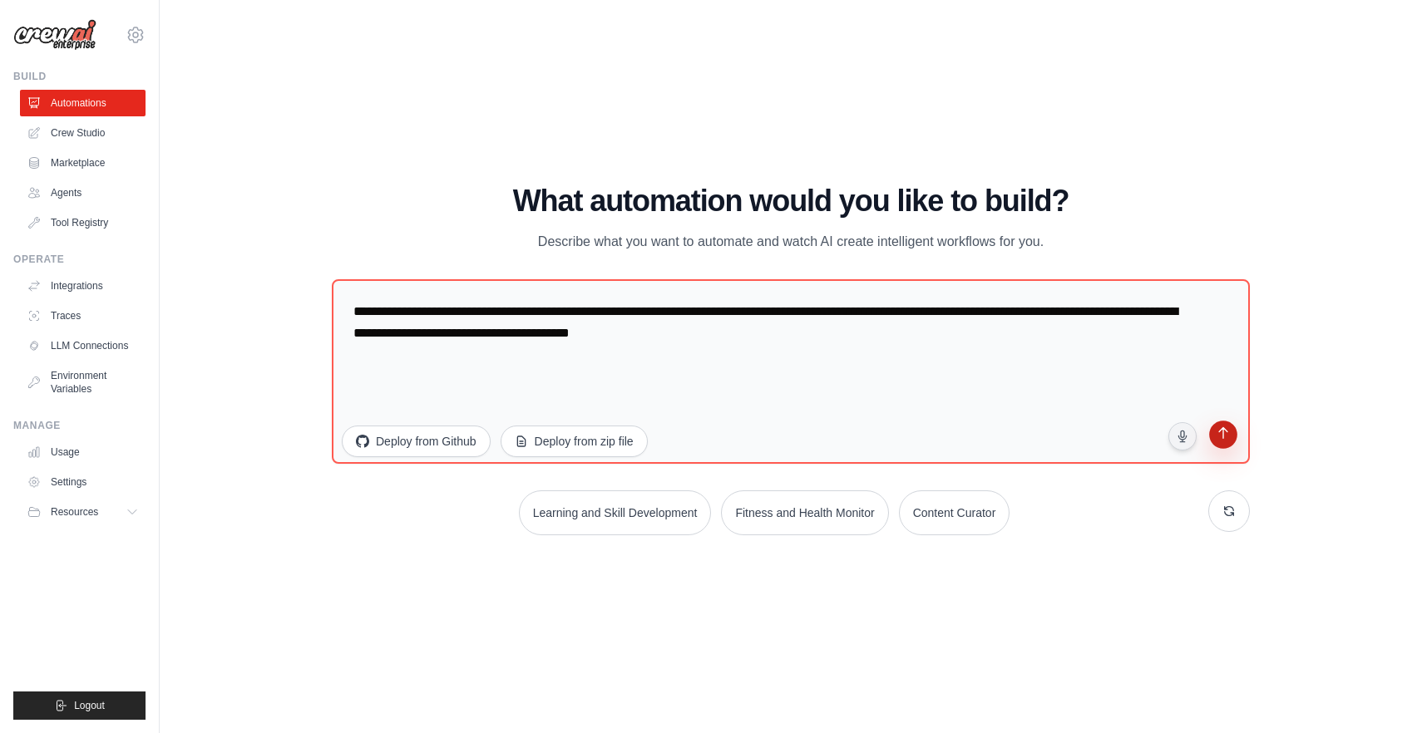
click at [1219, 437] on icon "submit" at bounding box center [1223, 435] width 16 height 16
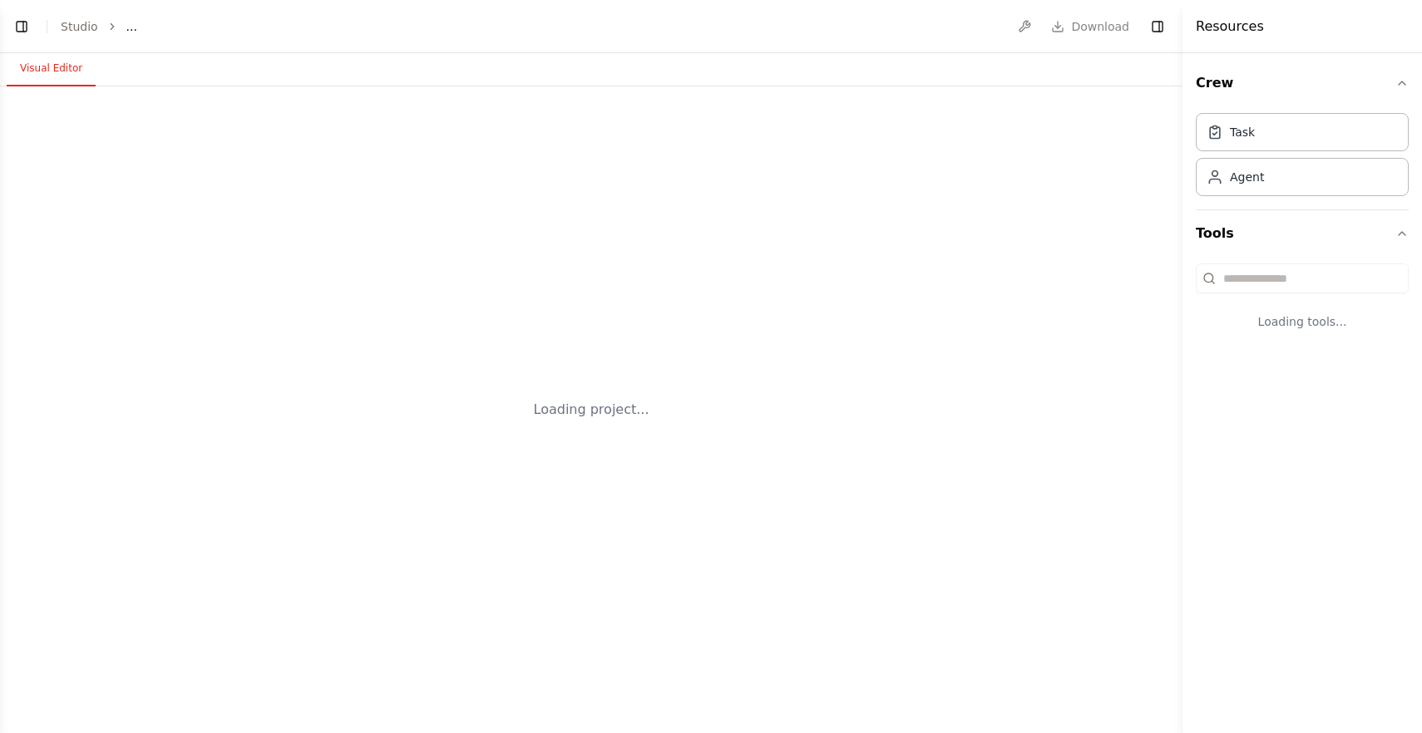
select select "****"
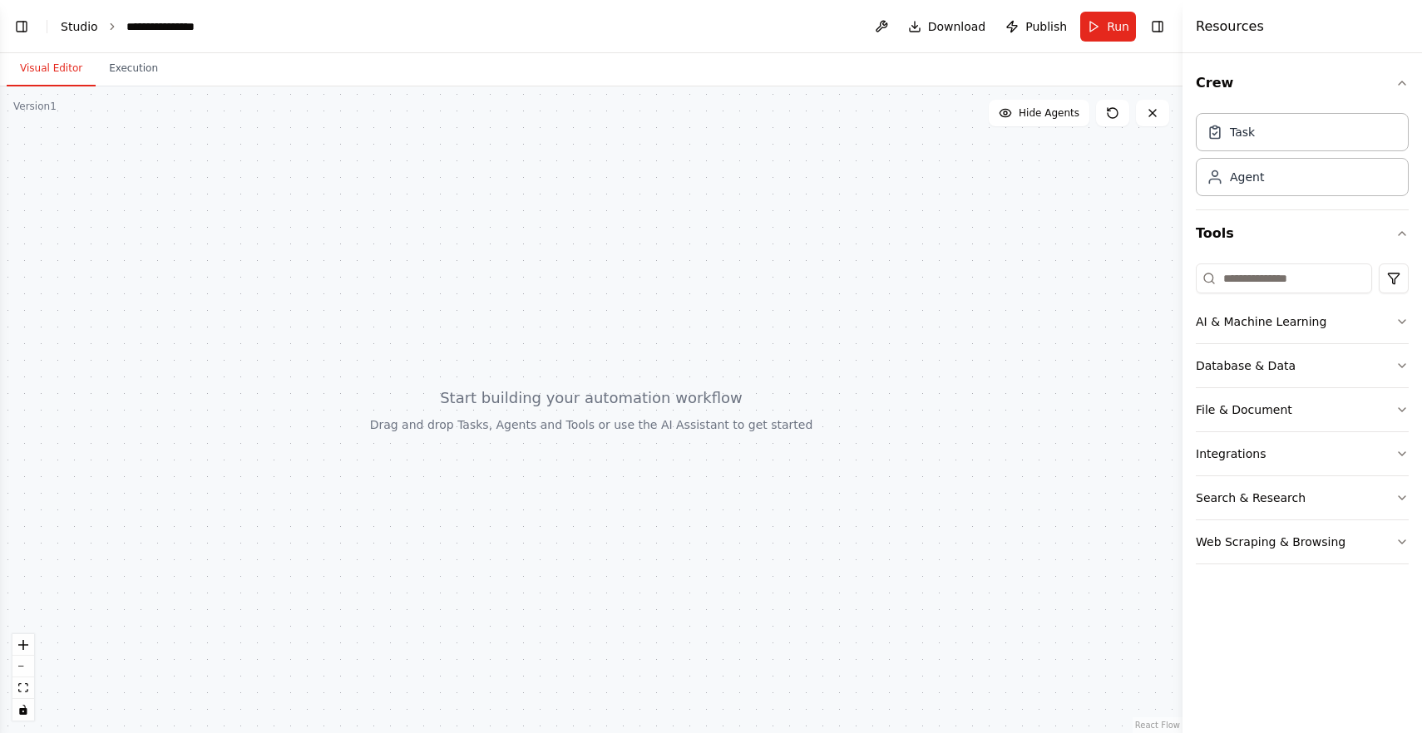
click at [62, 27] on link "Studio" at bounding box center [79, 26] width 37 height 13
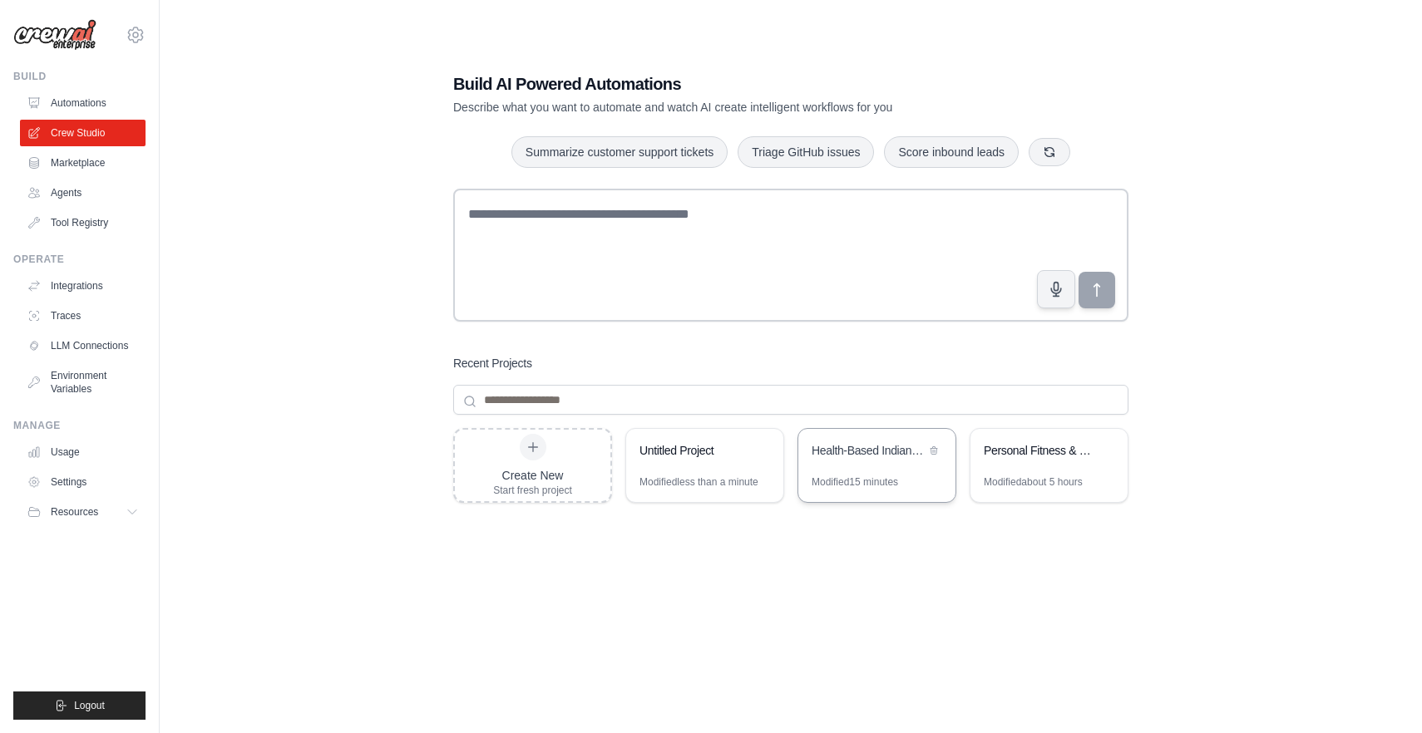
click at [875, 467] on div "Health-Based Indian-International Meal Planner" at bounding box center [876, 452] width 157 height 47
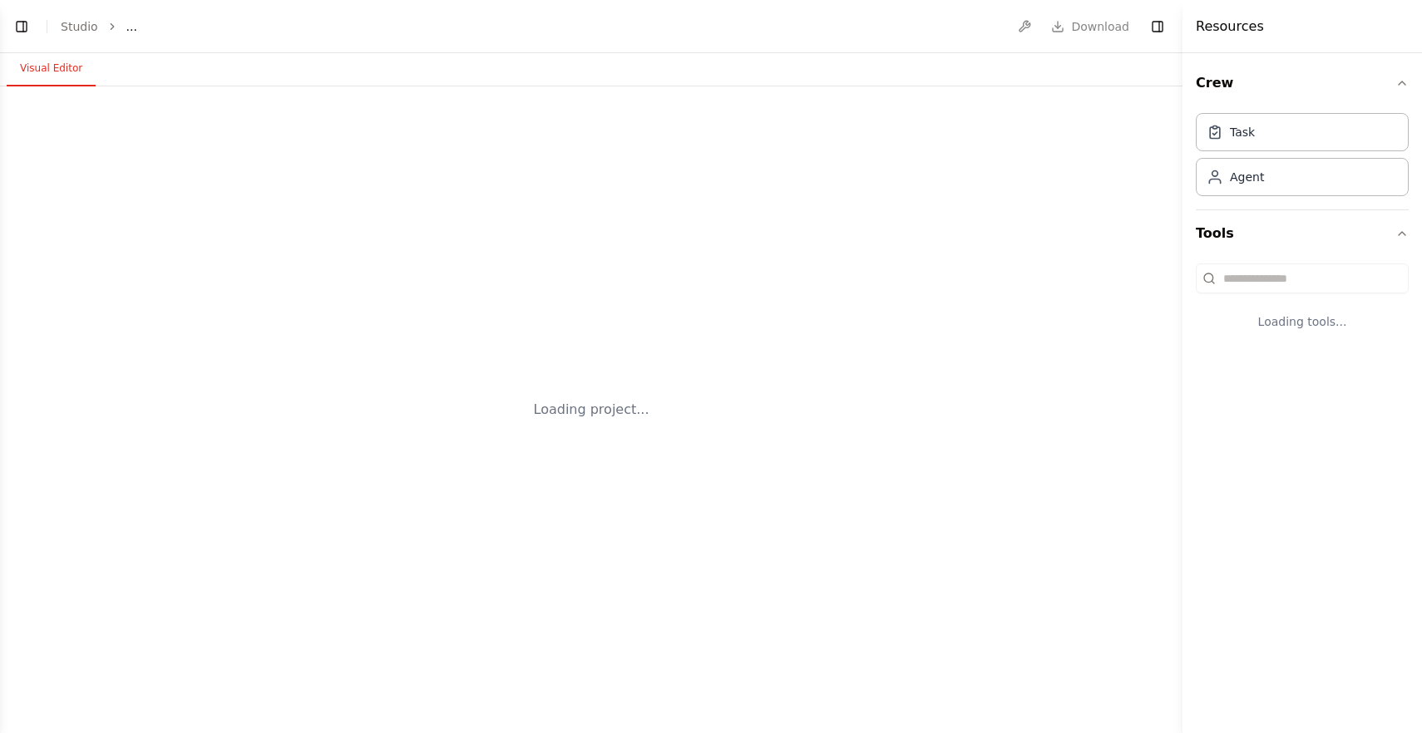
select select "****"
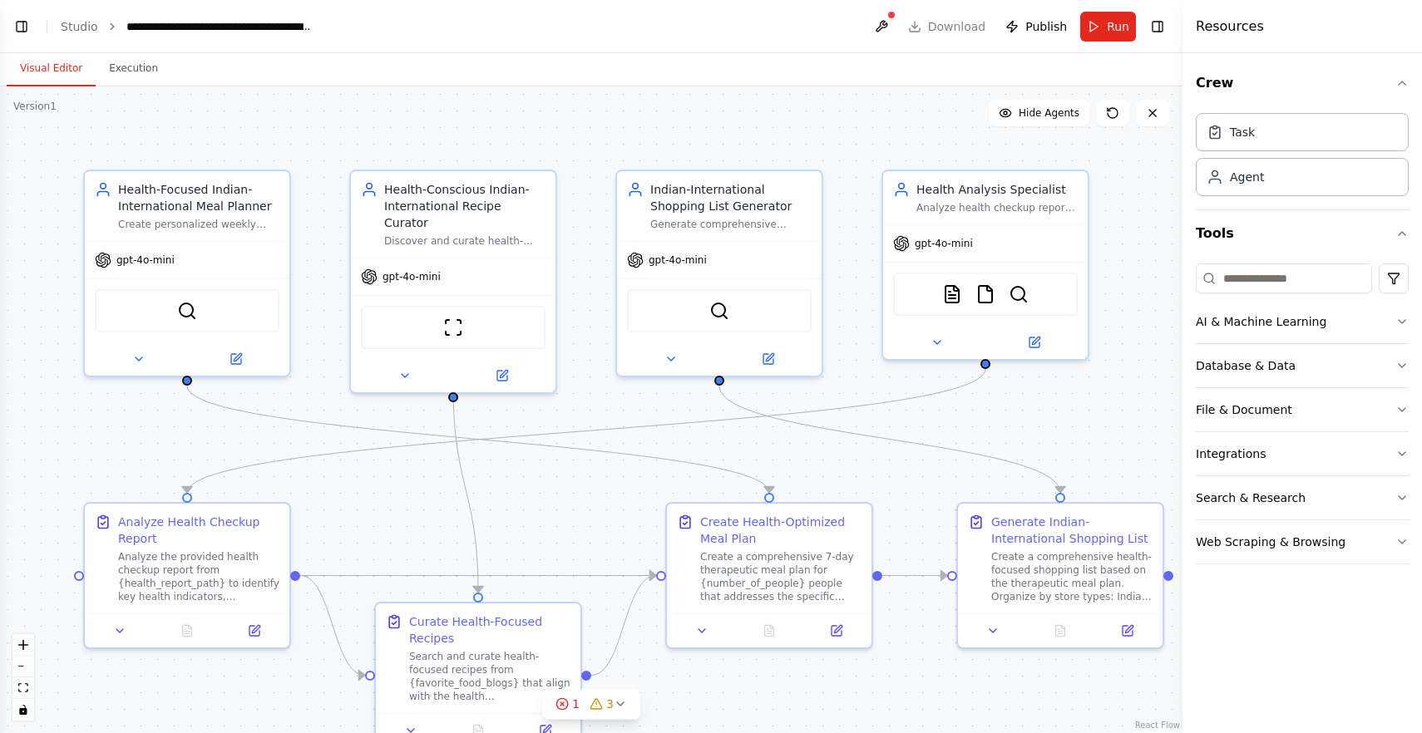
scroll to position [5108, 0]
click at [949, 26] on header "**********" at bounding box center [591, 26] width 1182 height 53
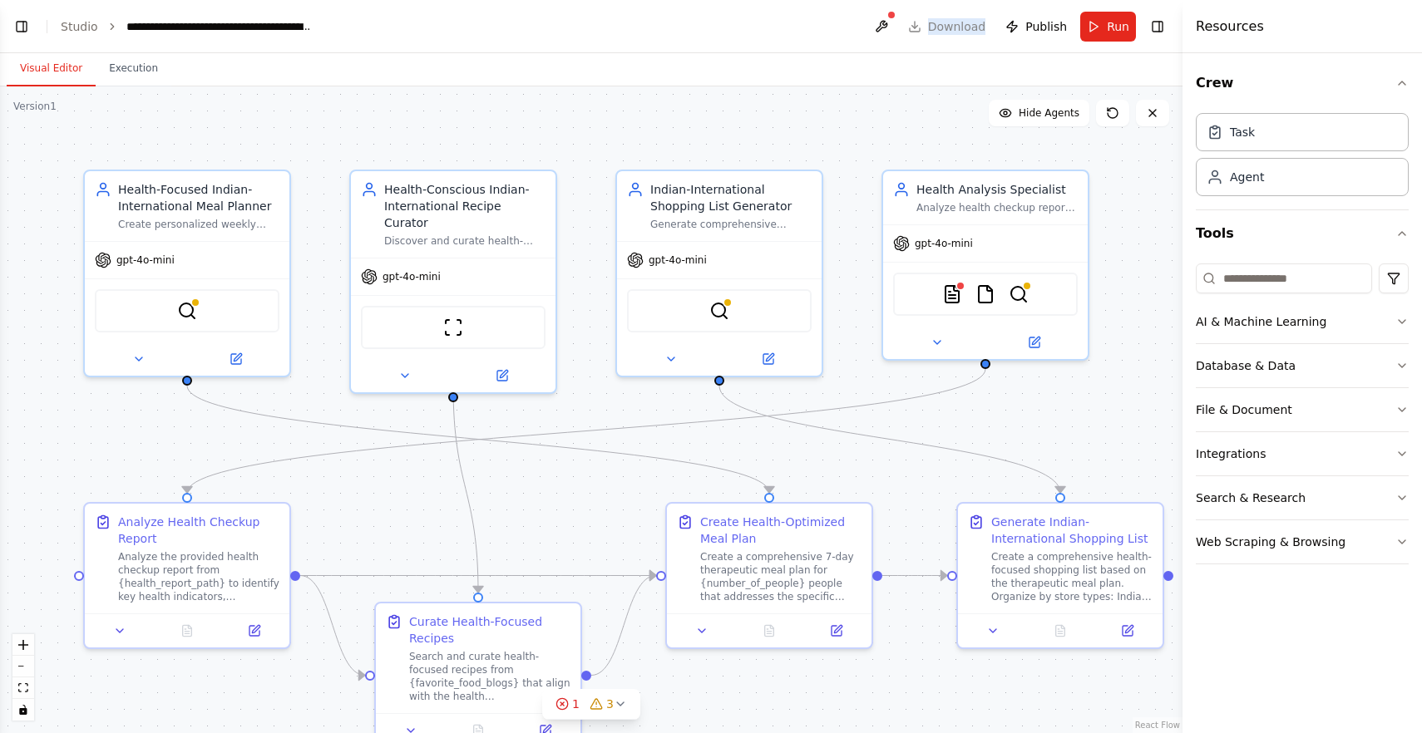
click at [949, 26] on header "**********" at bounding box center [591, 26] width 1182 height 53
click at [927, 57] on div "Visual Editor Execution" at bounding box center [591, 69] width 1182 height 33
click at [83, 24] on link "Studio" at bounding box center [79, 26] width 37 height 13
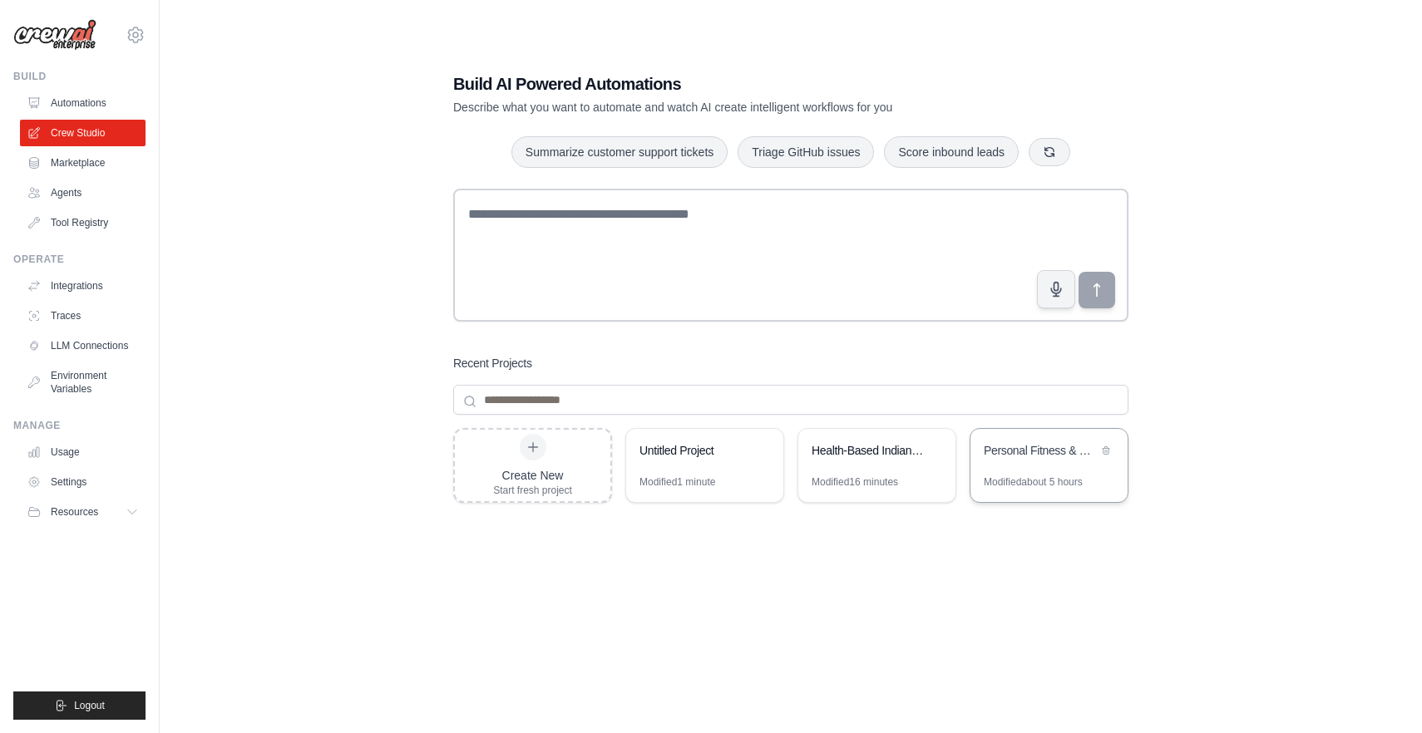
click at [1038, 470] on div "Personal Fitness & Health Tracker" at bounding box center [1048, 452] width 157 height 47
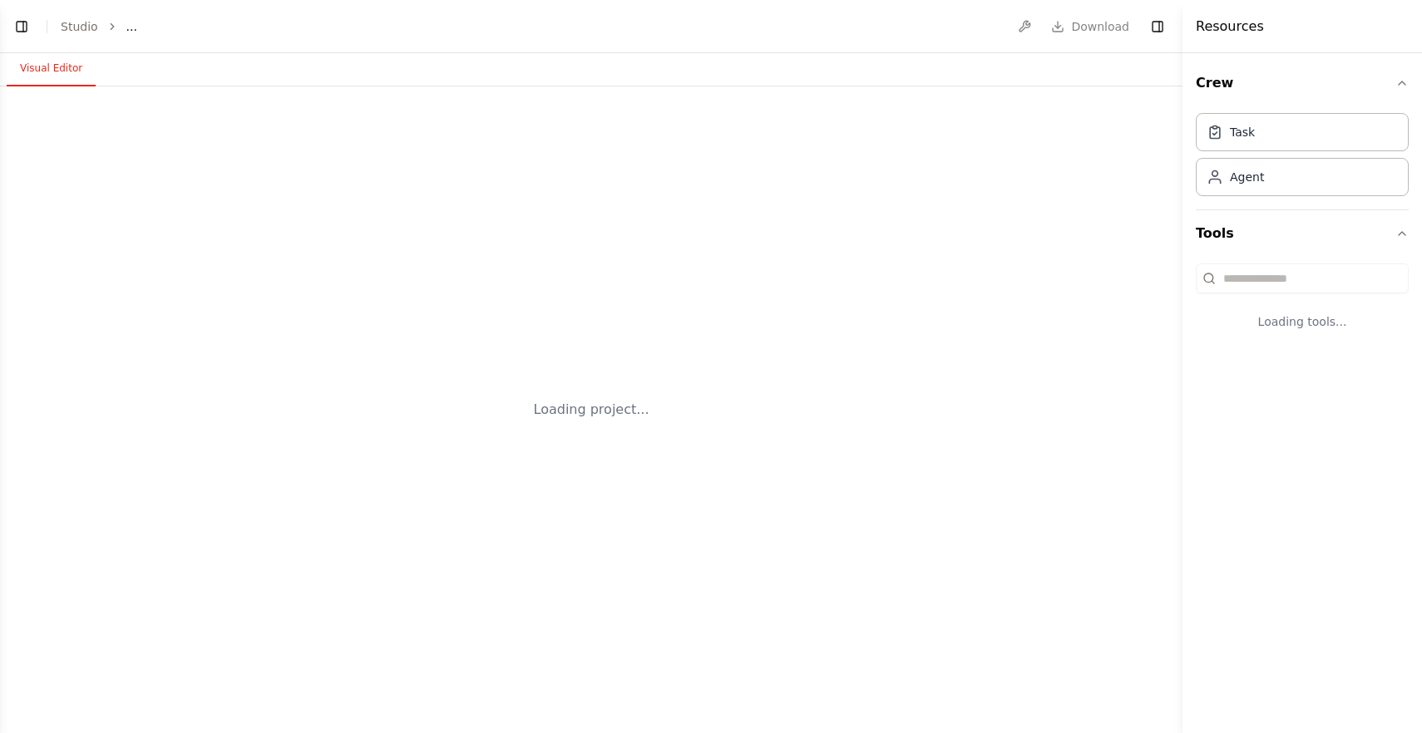
select select "****"
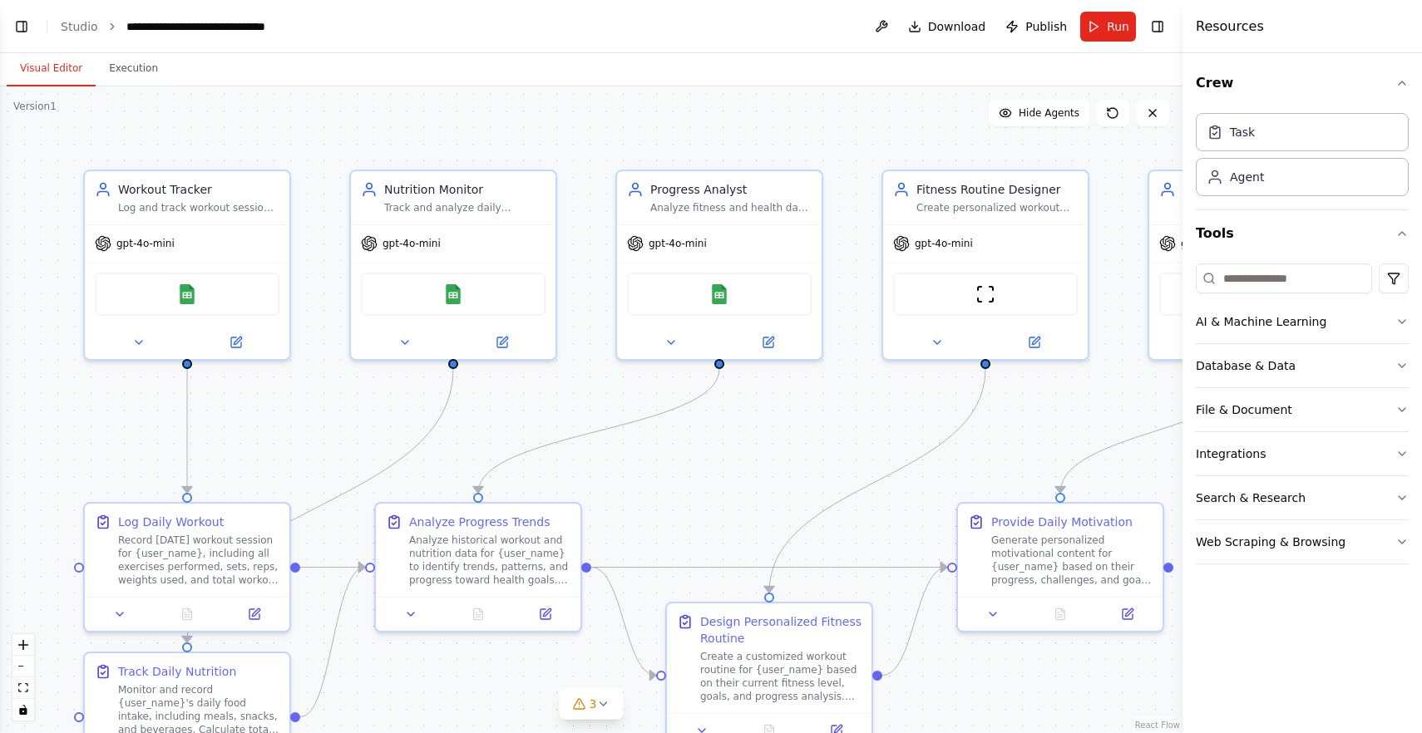
scroll to position [1854, 0]
click at [84, 30] on link "Studio" at bounding box center [79, 26] width 37 height 13
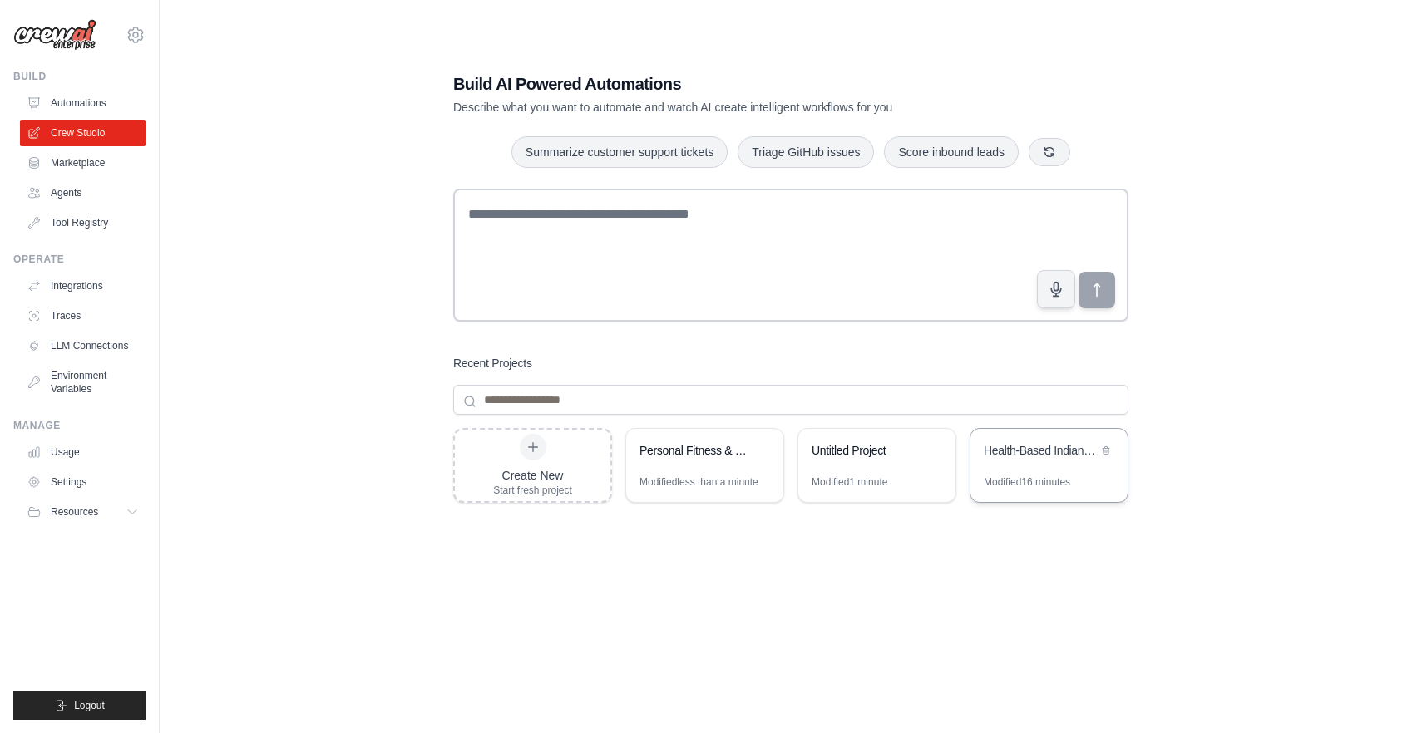
click at [1025, 461] on div "Health-Based Indian-International Meal Planner" at bounding box center [1041, 452] width 114 height 20
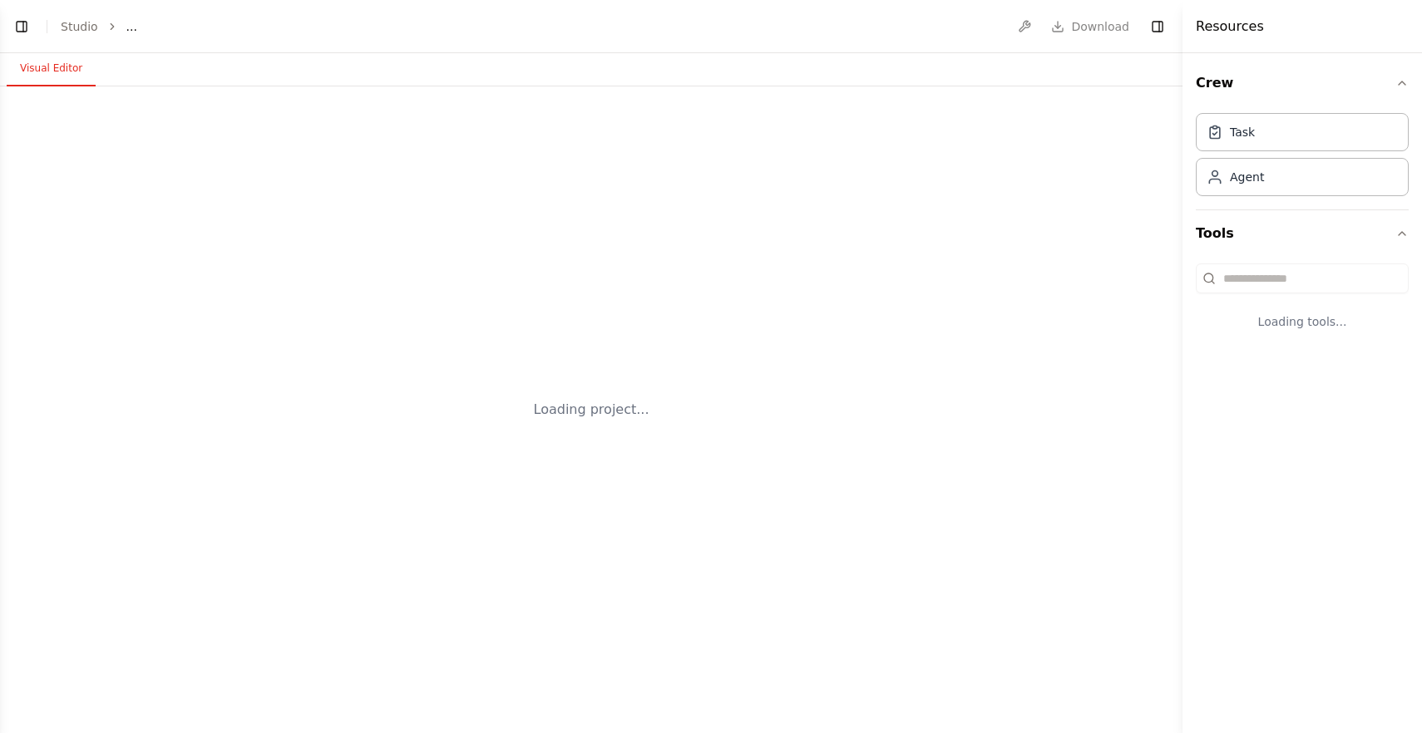
select select "****"
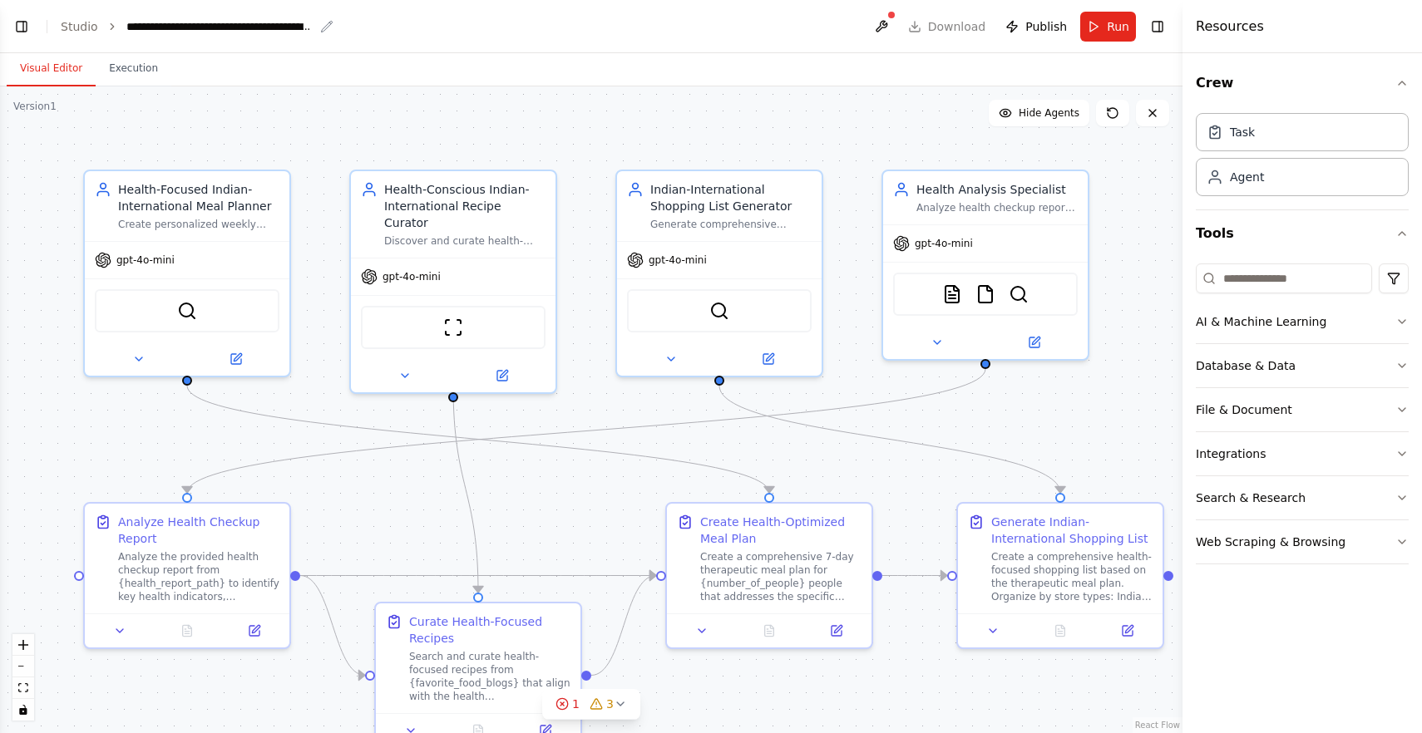
click at [266, 19] on div "**********" at bounding box center [219, 26] width 187 height 17
